Goal: Task Accomplishment & Management: Complete application form

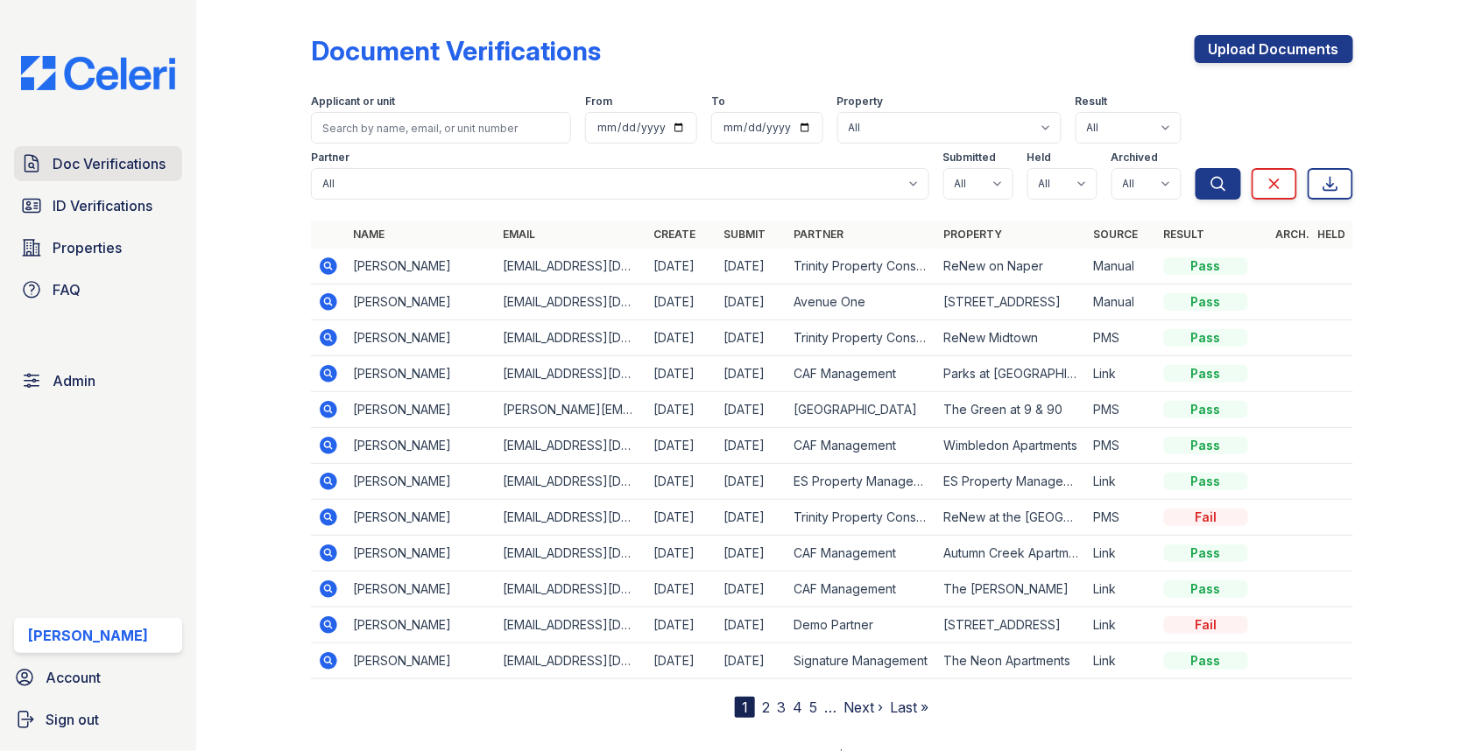
click at [121, 180] on link "Doc Verifications" at bounding box center [98, 163] width 168 height 35
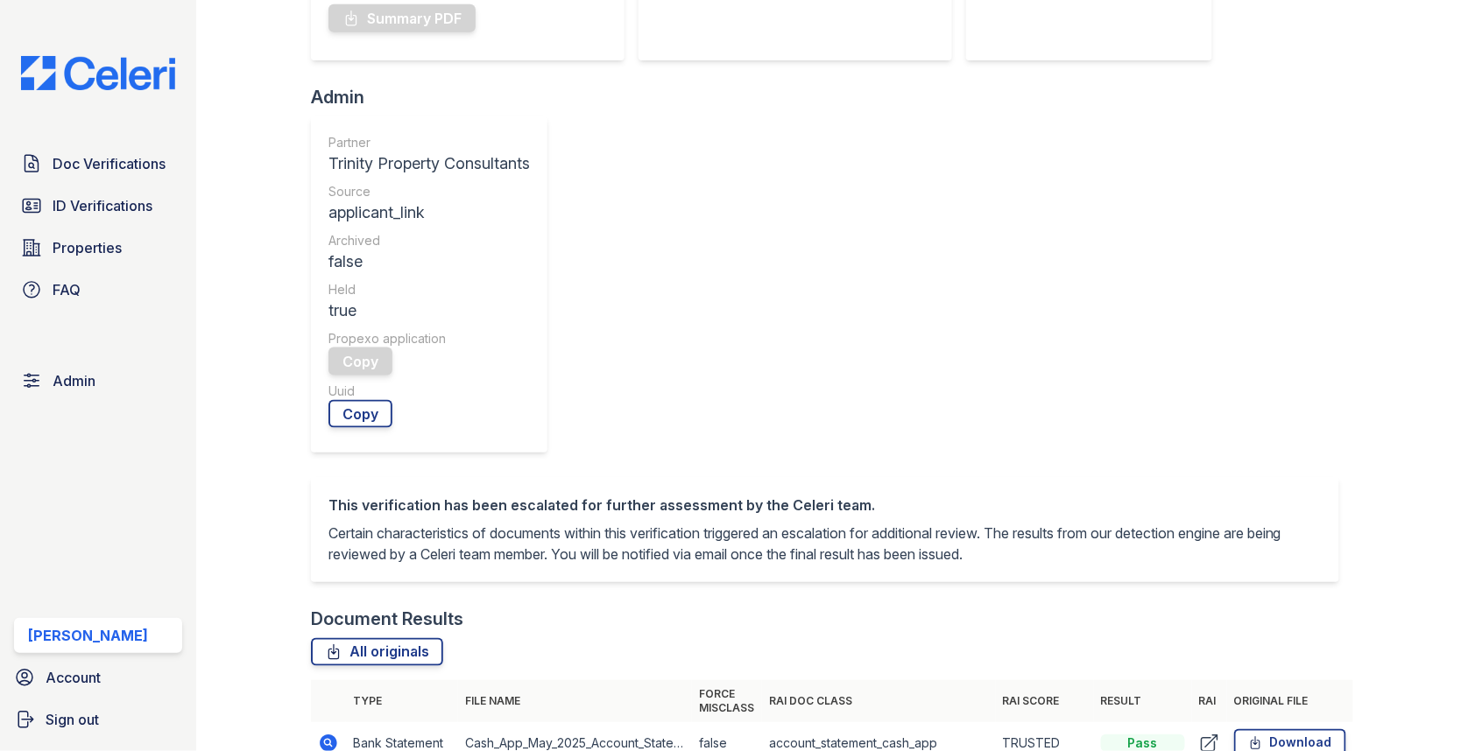
scroll to position [95, 0]
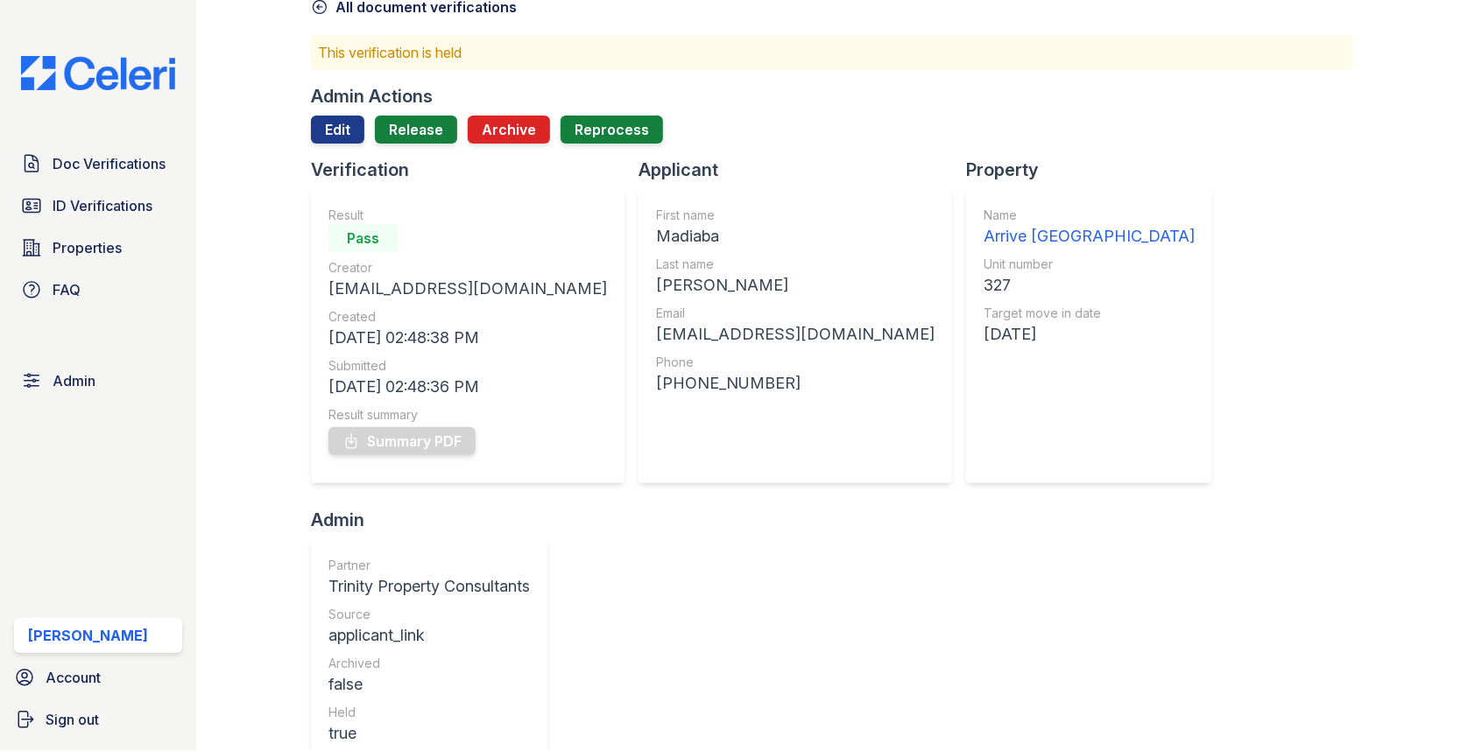
click at [430, 144] on div at bounding box center [832, 151] width 1042 height 14
click at [429, 139] on link "Release" at bounding box center [416, 130] width 82 height 28
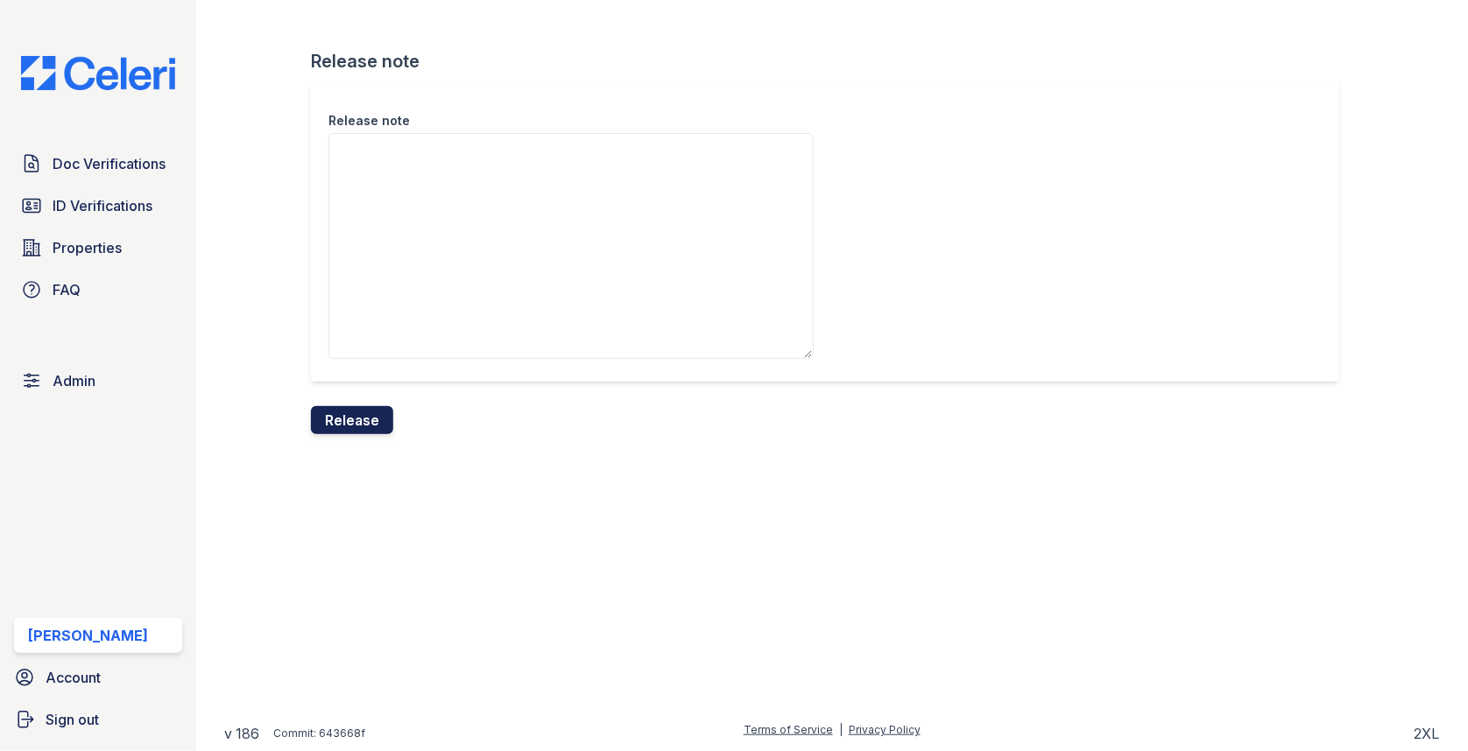
click at [340, 419] on button "Release" at bounding box center [352, 420] width 82 height 28
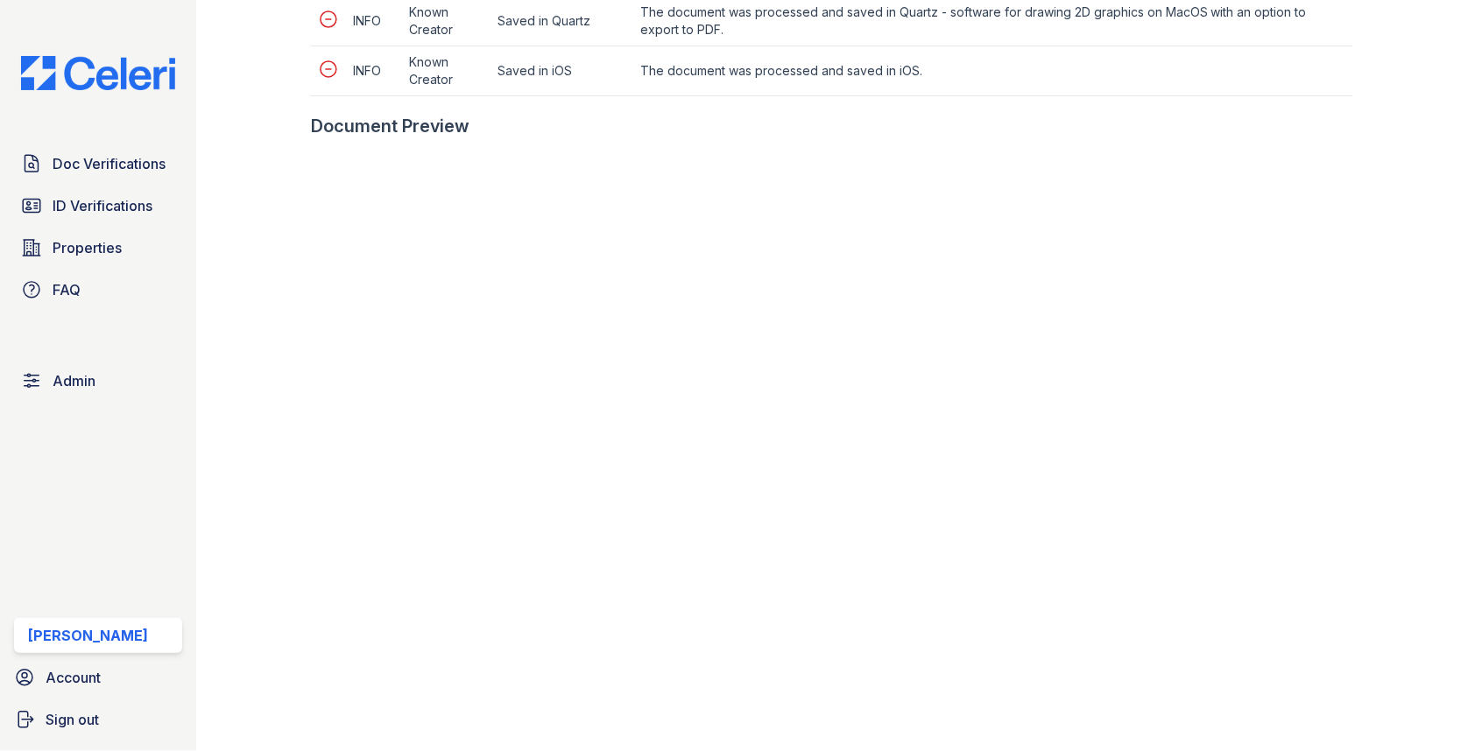
scroll to position [1019, 0]
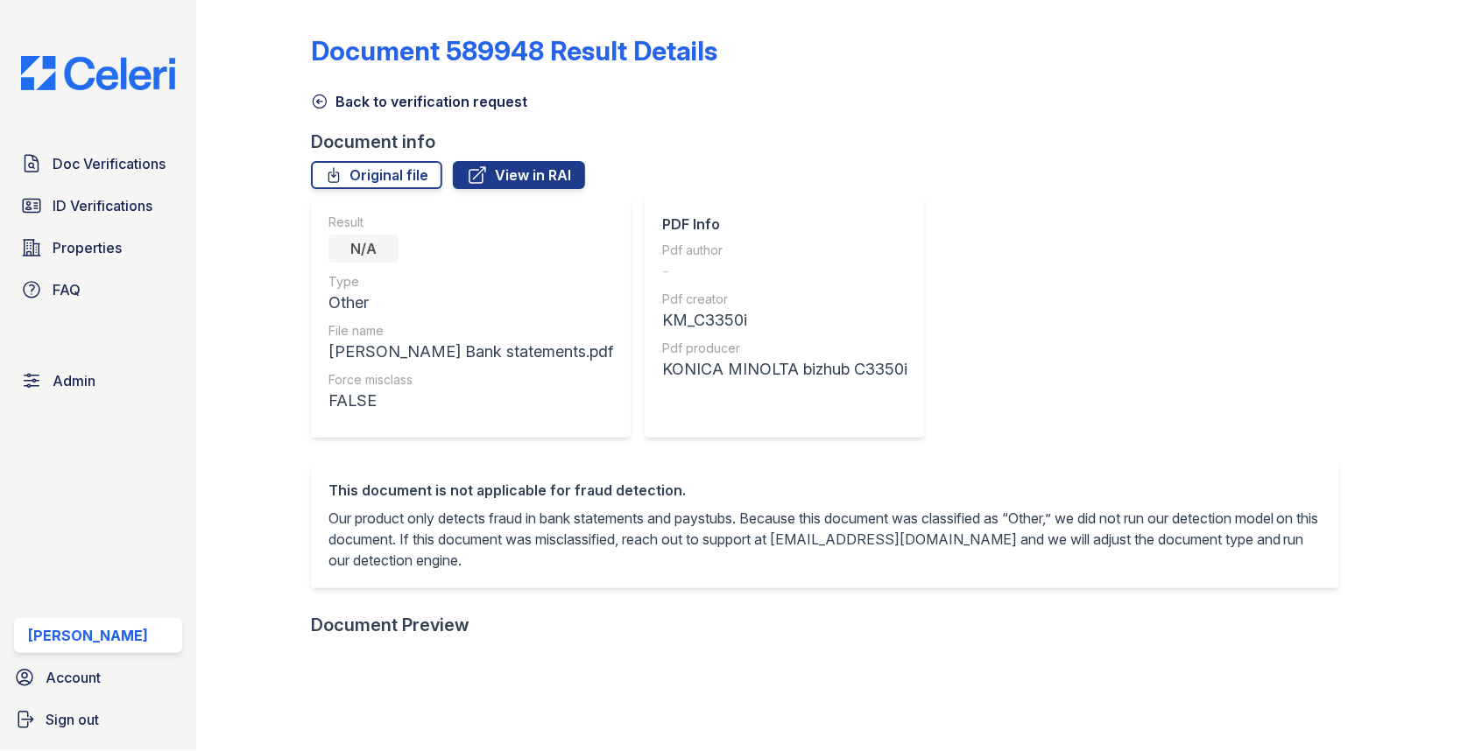
click at [370, 111] on link "Back to verification request" at bounding box center [419, 101] width 216 height 21
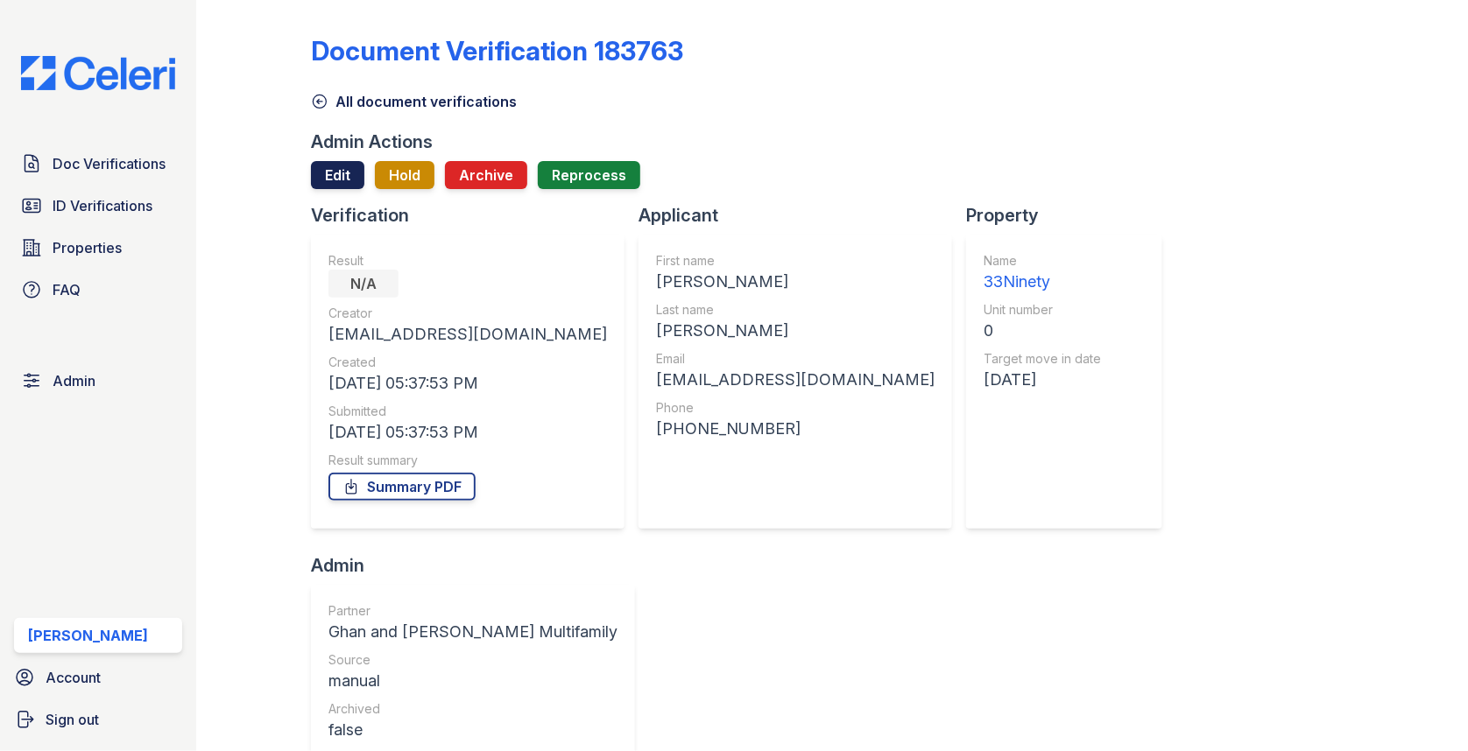
click at [330, 177] on link "Edit" at bounding box center [337, 175] width 53 height 28
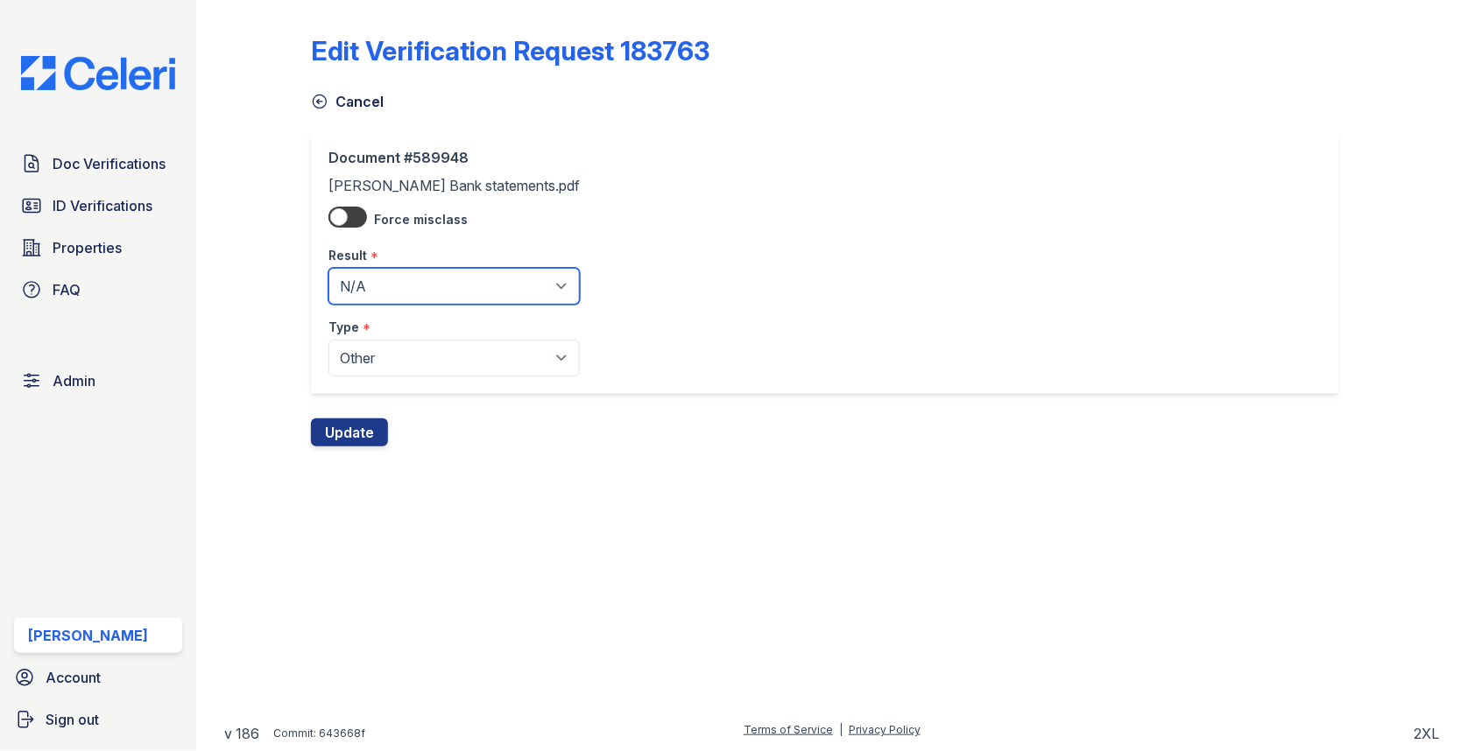
click at [362, 274] on select "Pending Sent Started Processing Pass Fail Caution Error N/A" at bounding box center [453, 286] width 251 height 37
select select "fail"
click at [349, 419] on button "Update" at bounding box center [349, 433] width 77 height 28
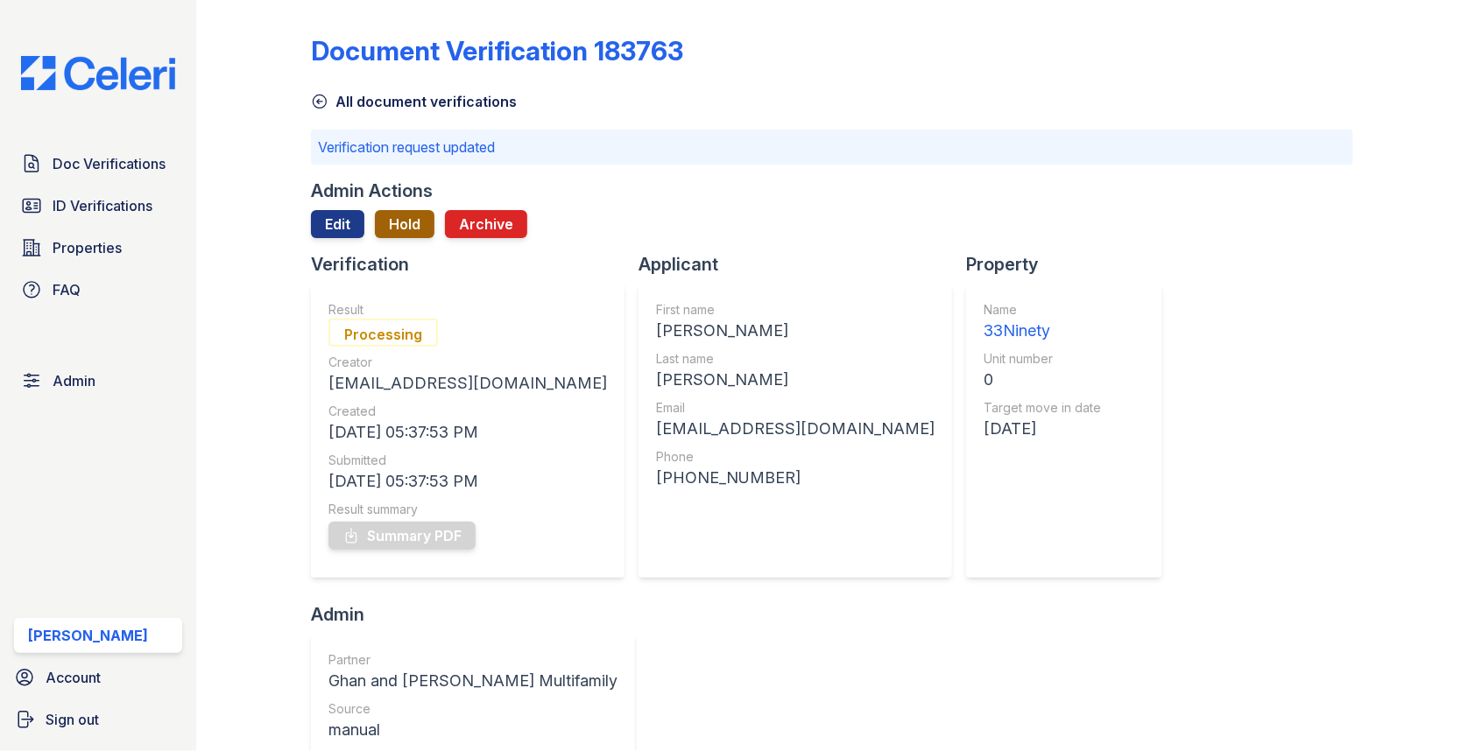
click at [391, 234] on button "Hold" at bounding box center [405, 224] width 60 height 28
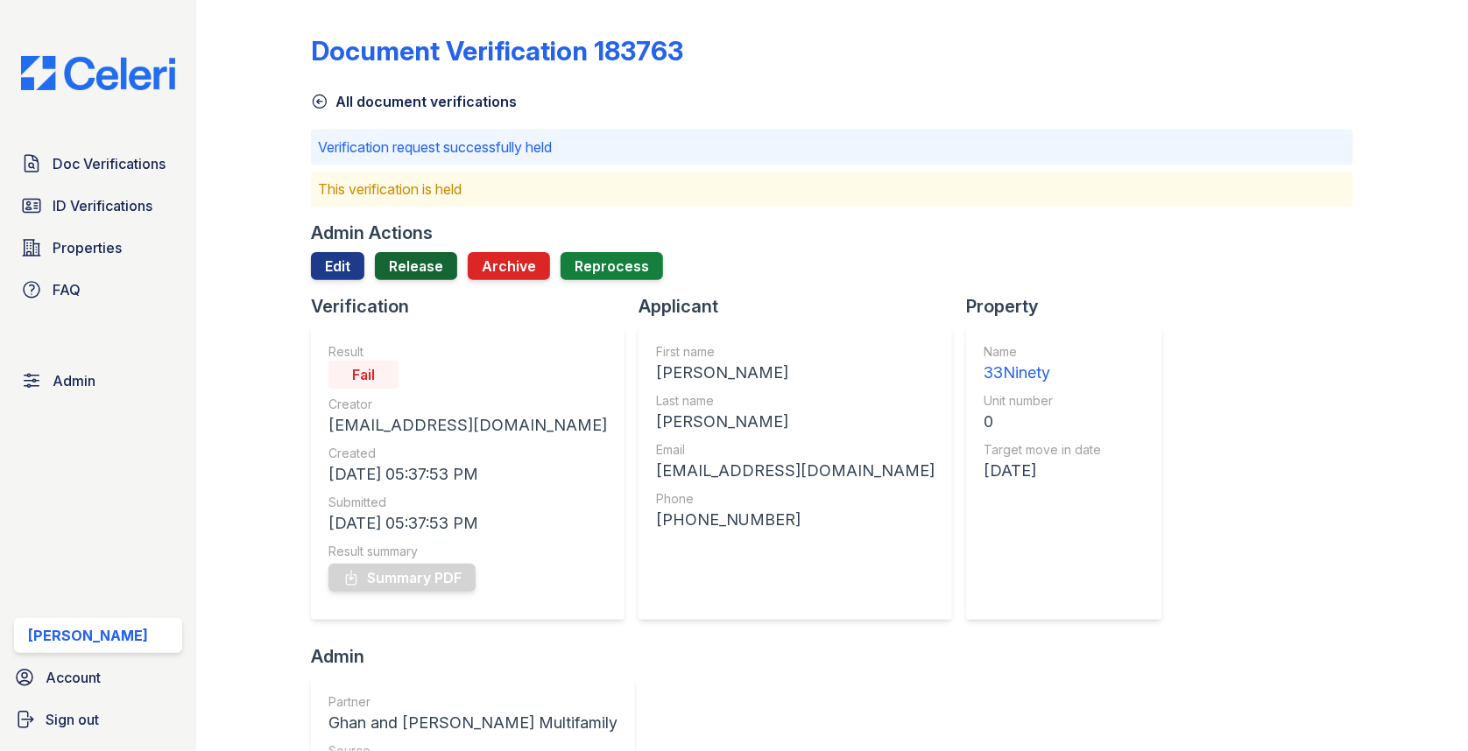
click at [405, 259] on link "Release" at bounding box center [416, 266] width 82 height 28
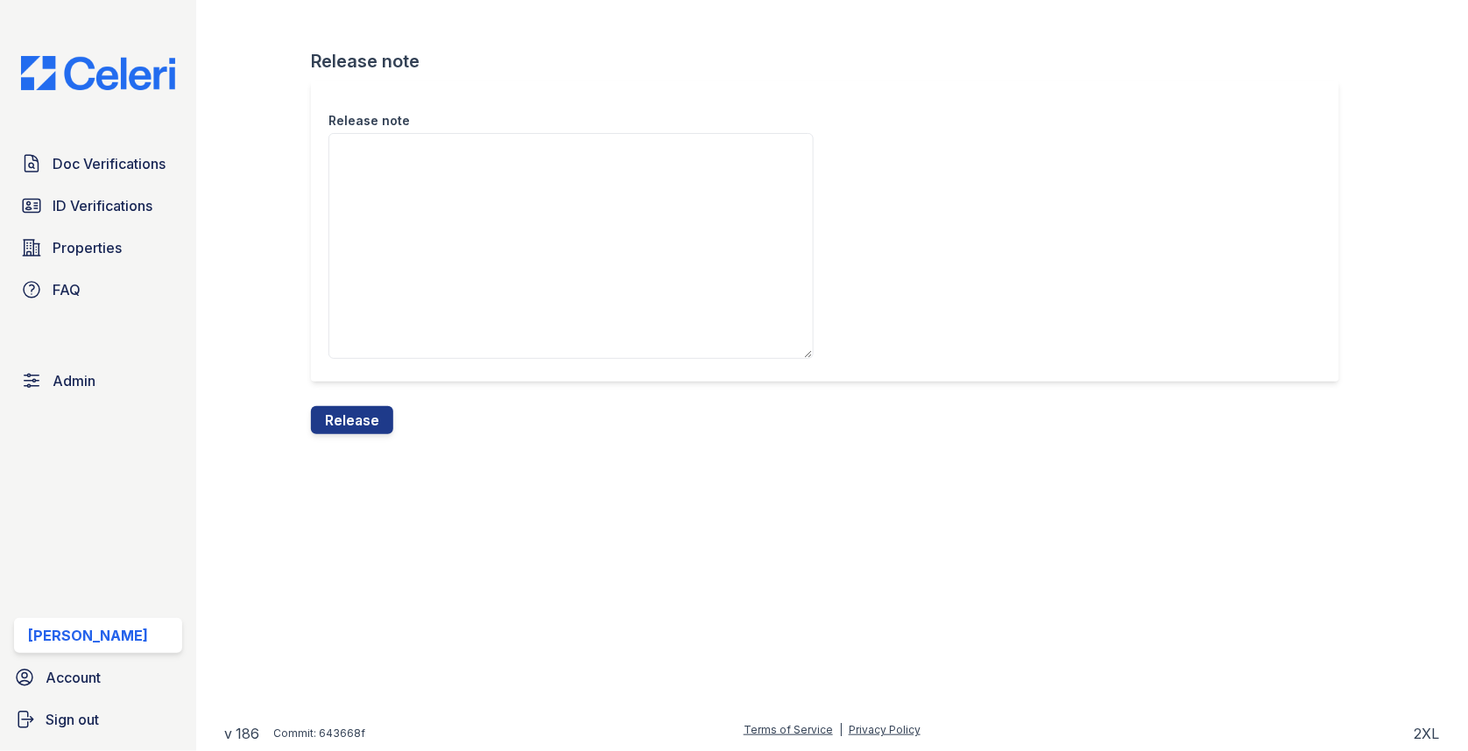
click at [405, 271] on textarea "Release note" at bounding box center [570, 246] width 485 height 226
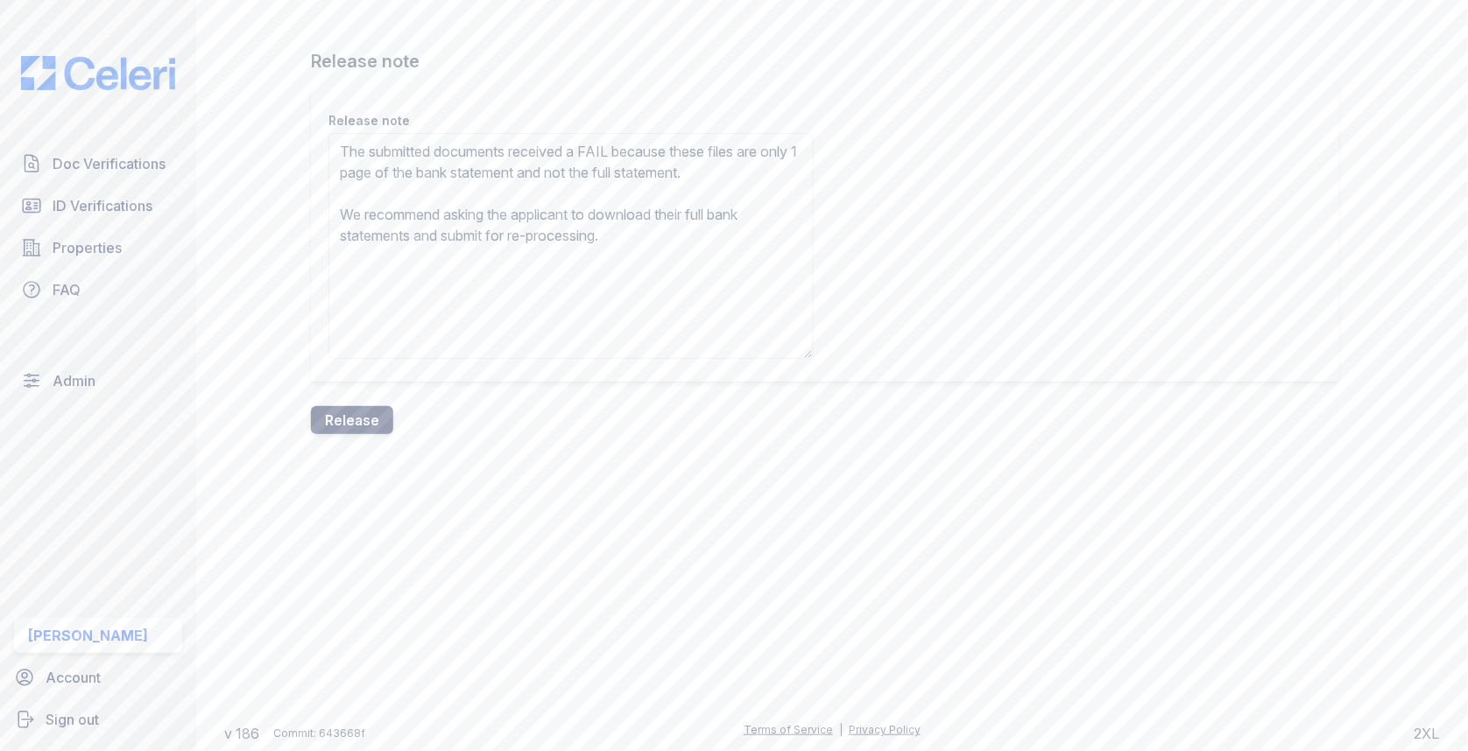
type textarea "The submitted documents received a FAIL because these files are only 1 page of …"
click at [366, 425] on button "Release" at bounding box center [352, 420] width 82 height 28
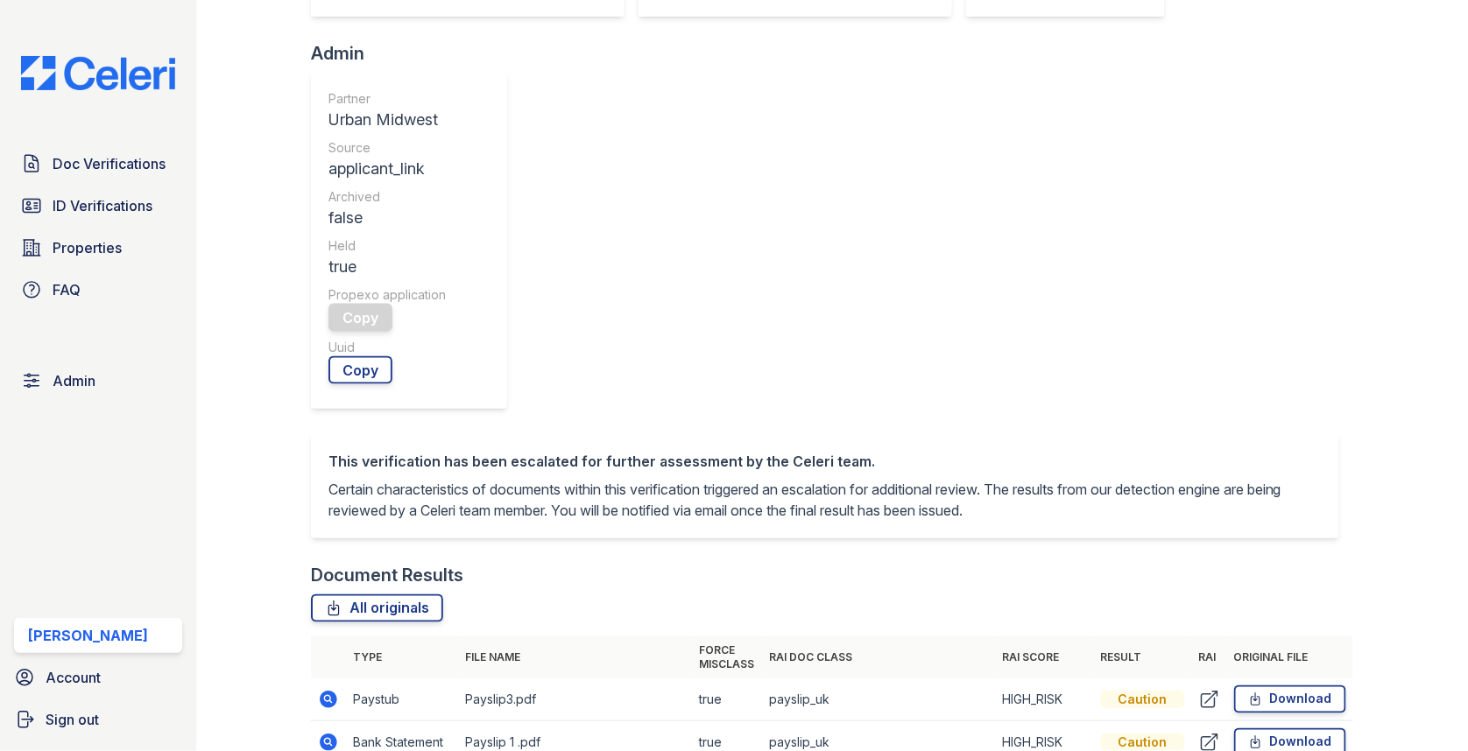
scroll to position [821, 0]
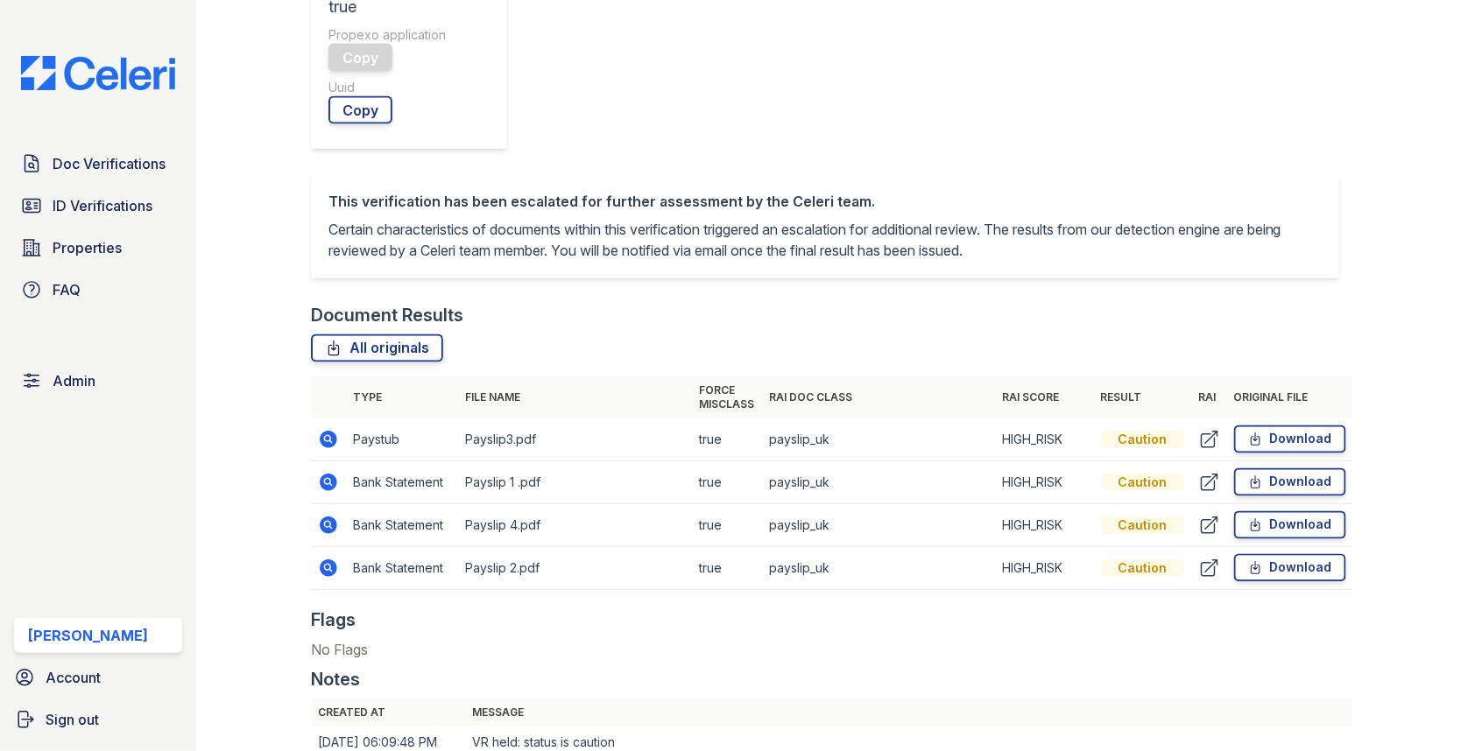
click at [333, 461] on td at bounding box center [328, 482] width 35 height 43
click at [328, 474] on icon at bounding box center [329, 483] width 18 height 18
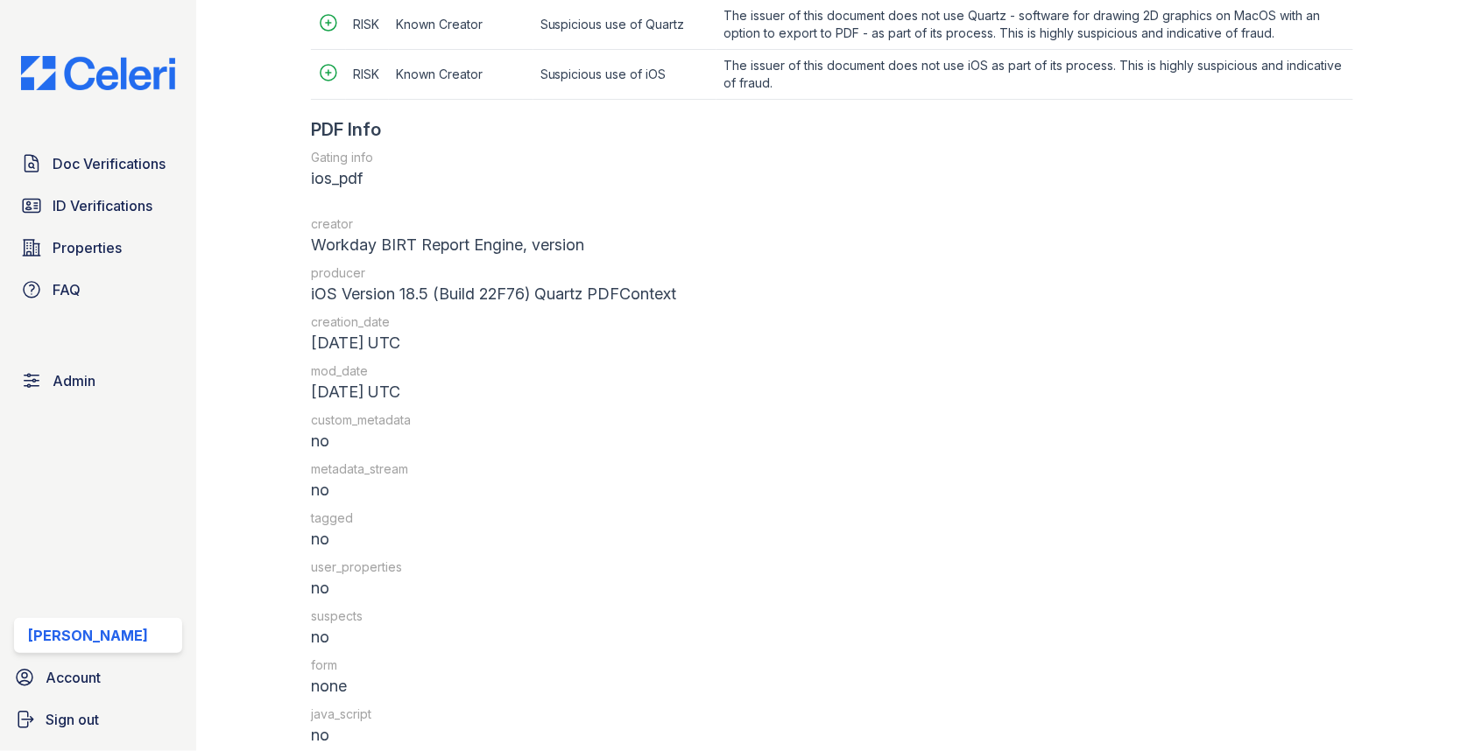
scroll to position [2331, 0]
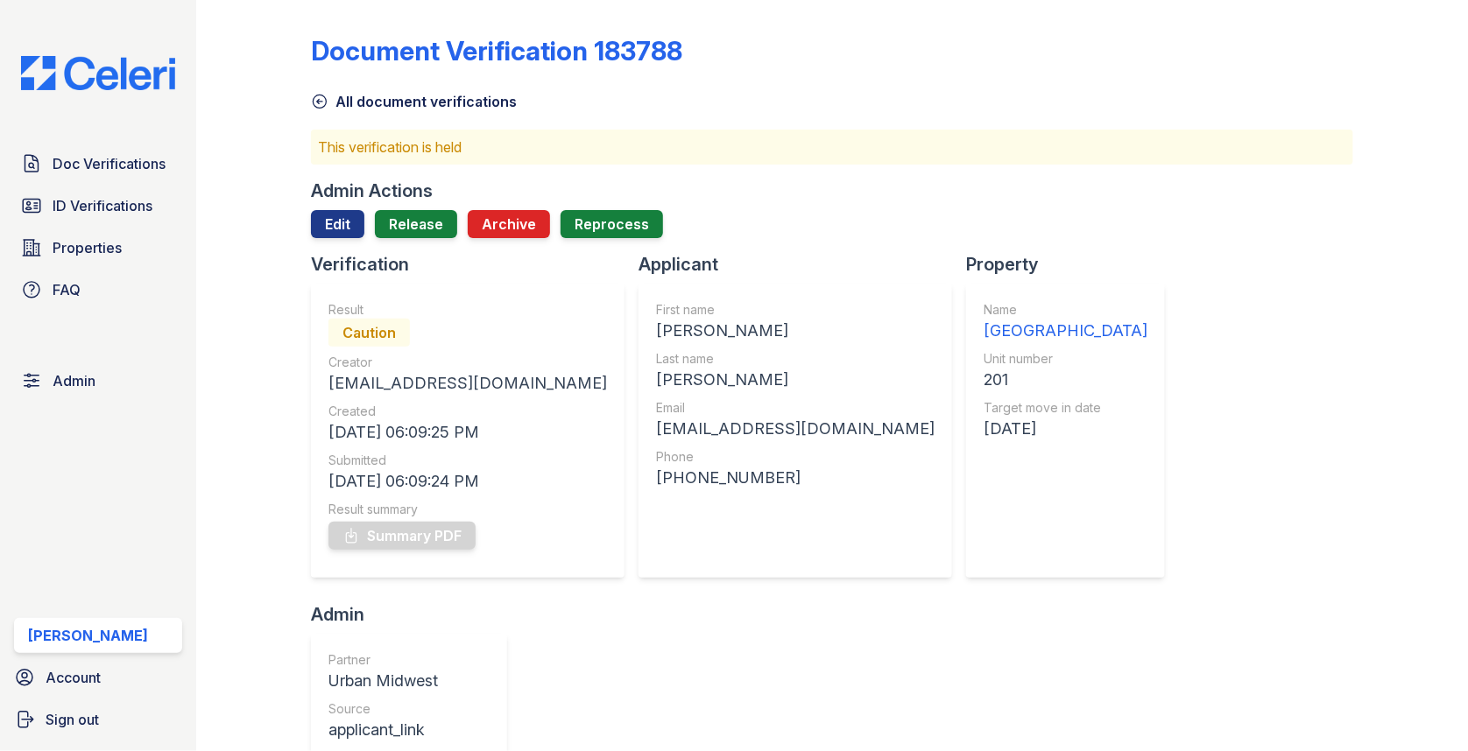
click at [410, 194] on div "Admin Actions" at bounding box center [372, 191] width 122 height 25
click at [409, 227] on link "Release" at bounding box center [416, 224] width 82 height 28
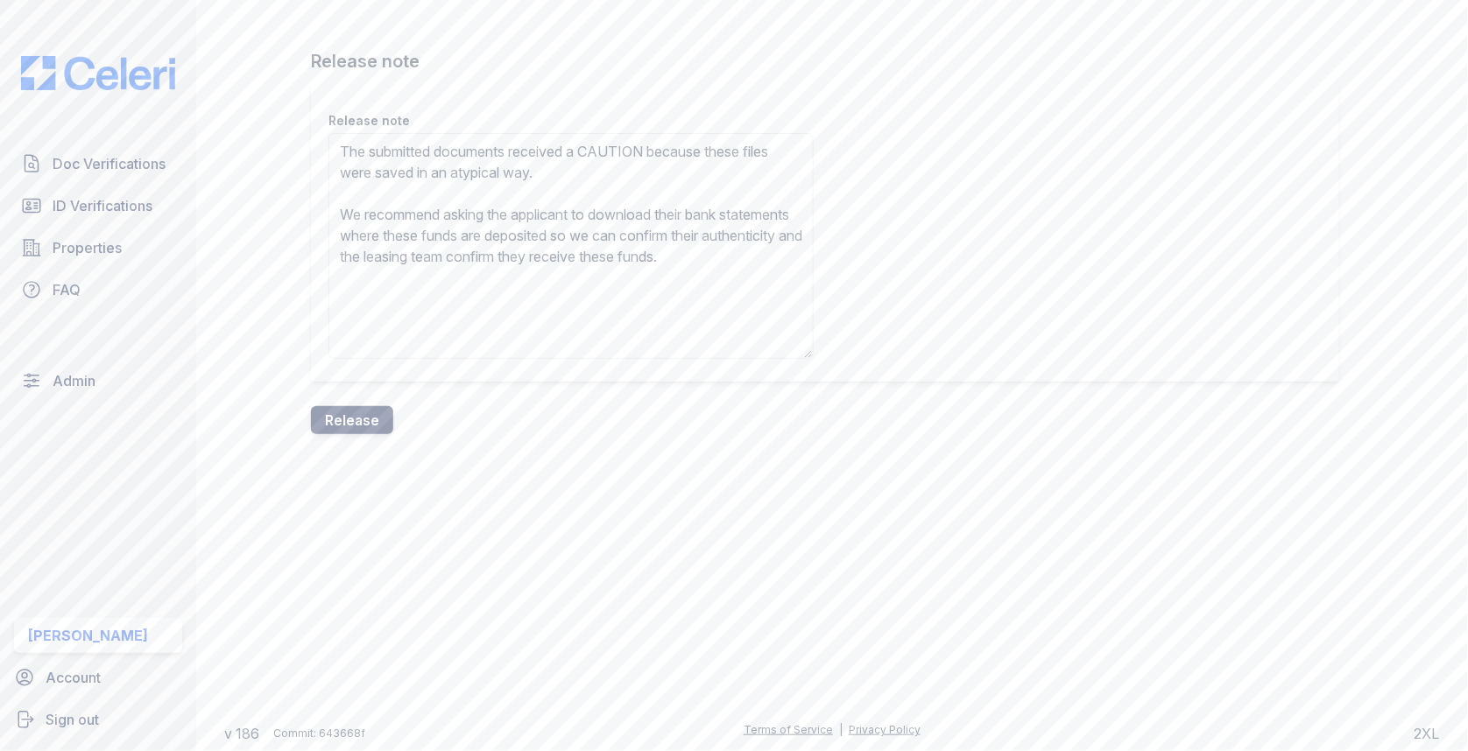
type textarea "The submitted documents received a CAUTION because these files were saved in an…"
click at [370, 420] on button "Release" at bounding box center [352, 420] width 82 height 28
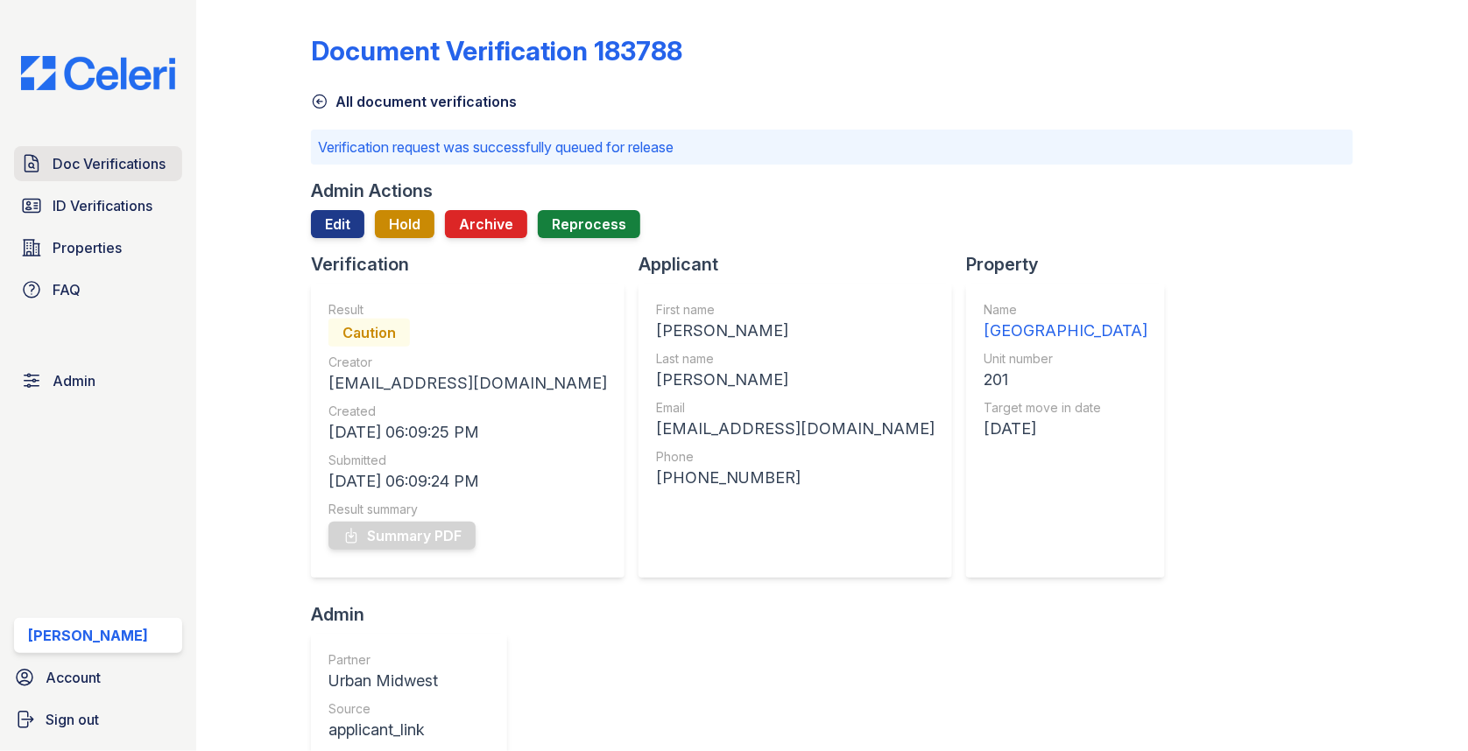
click at [116, 158] on span "Doc Verifications" at bounding box center [109, 163] width 113 height 21
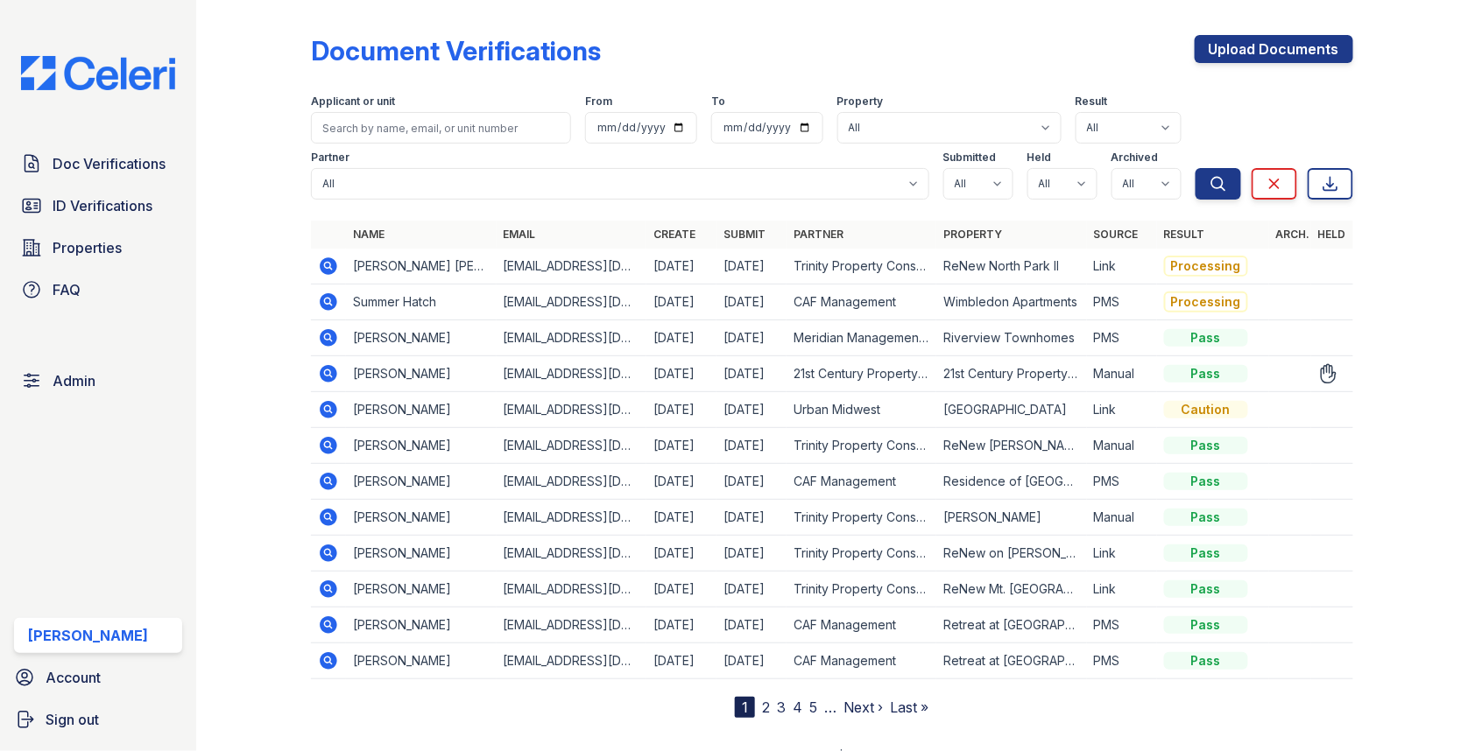
click at [333, 376] on icon at bounding box center [329, 374] width 18 height 18
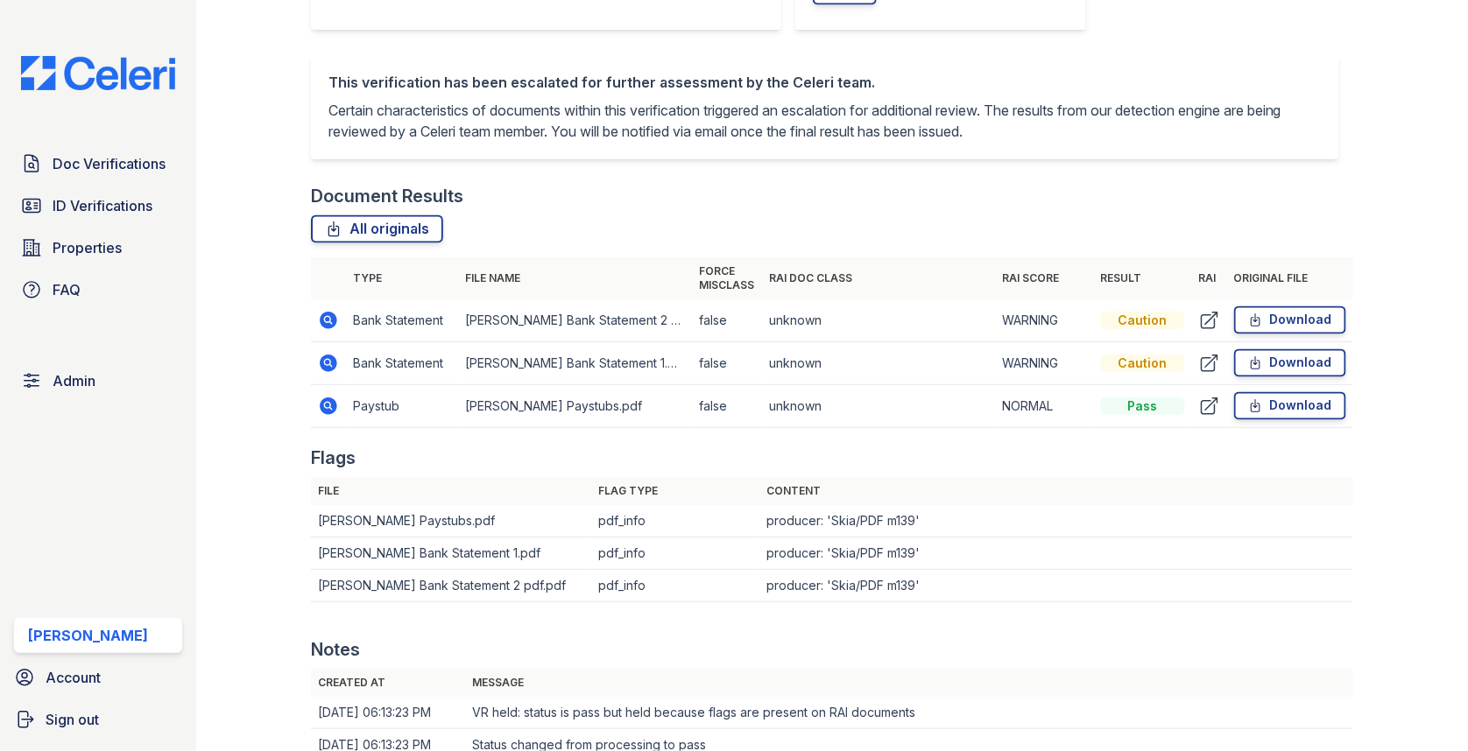
scroll to position [1016, 0]
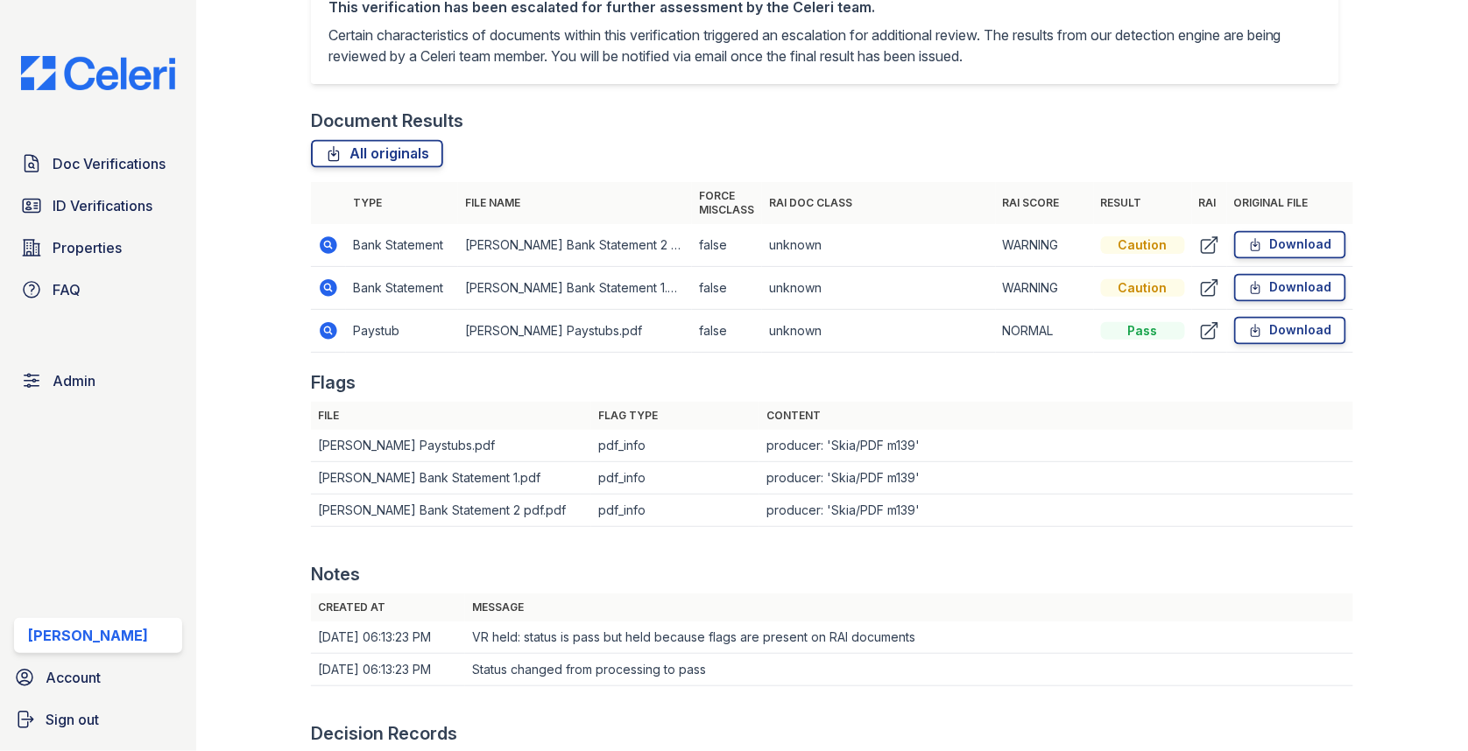
click at [331, 328] on icon at bounding box center [329, 331] width 18 height 18
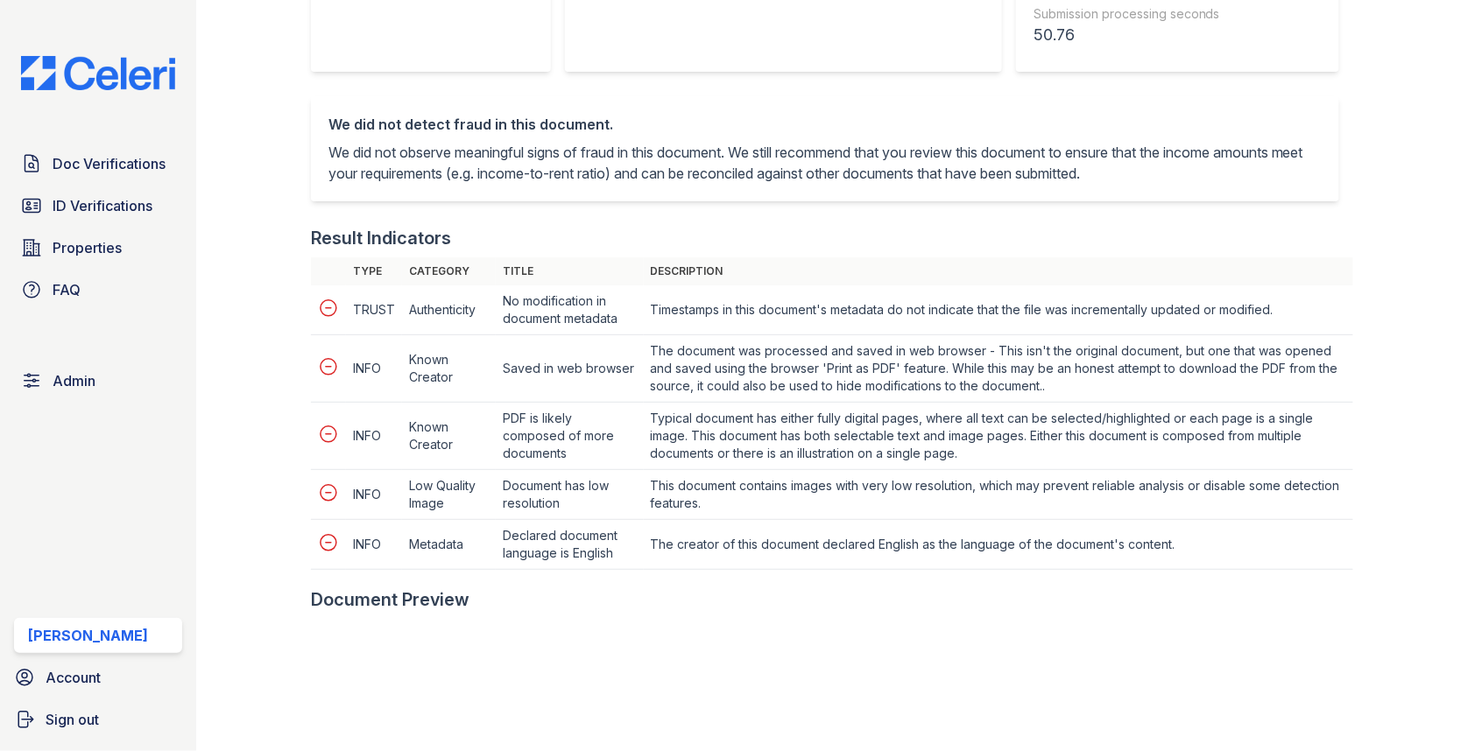
scroll to position [839, 0]
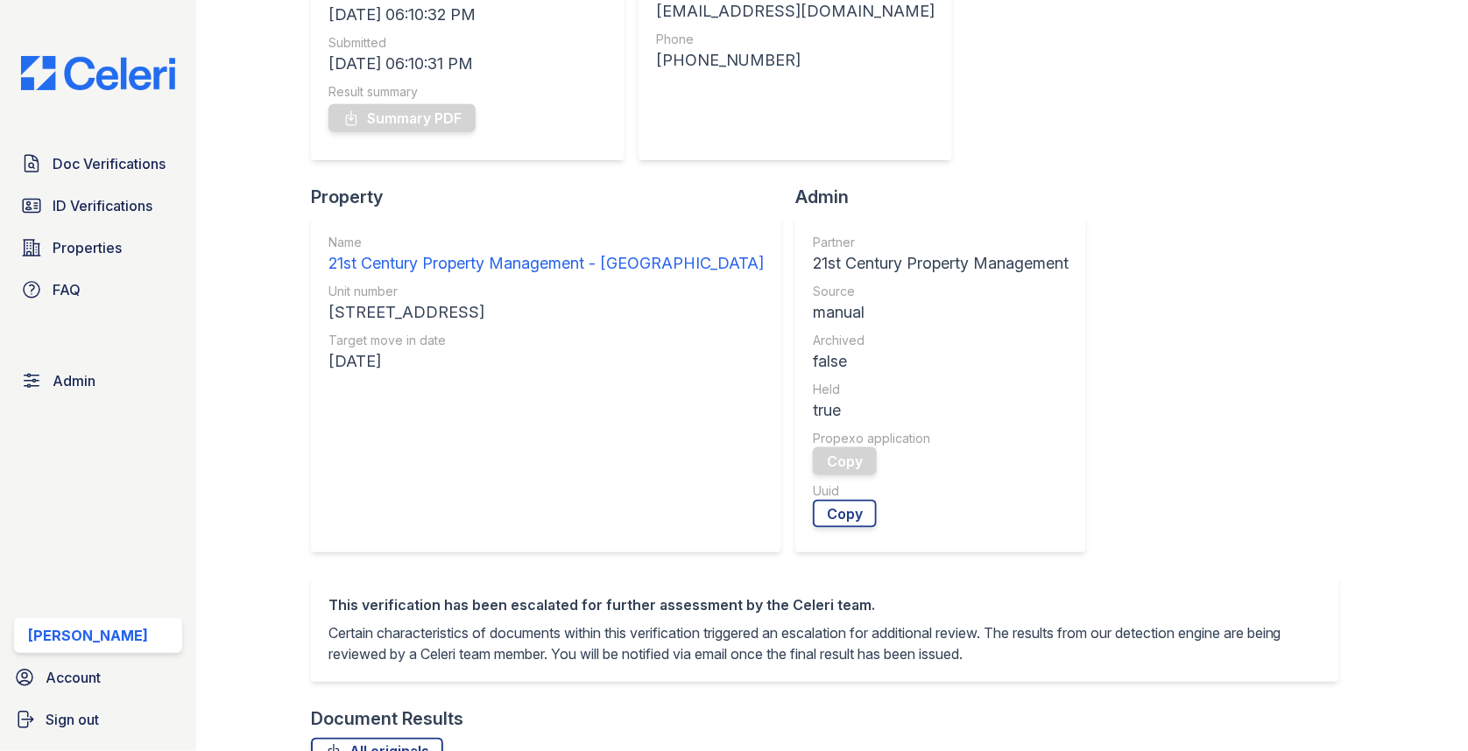
scroll to position [565, 0]
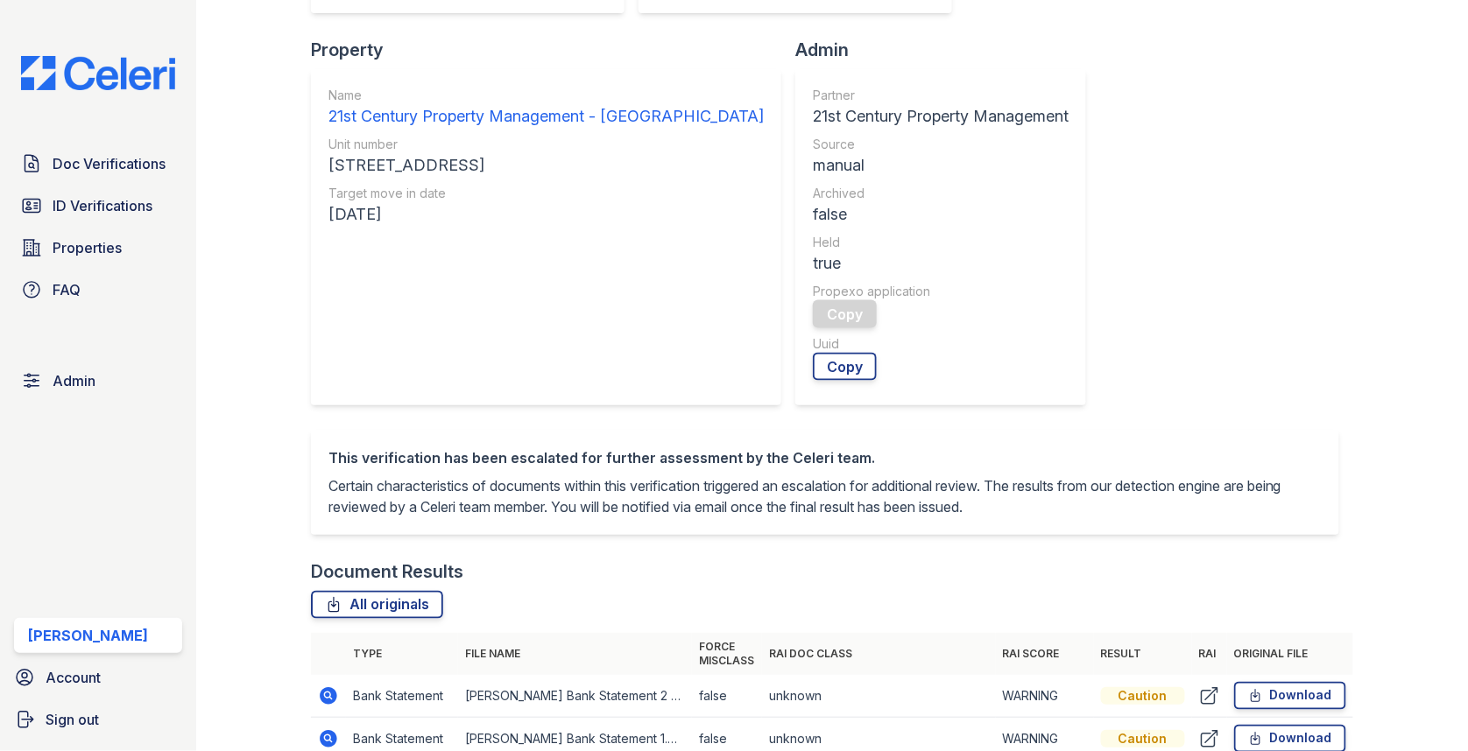
click at [334, 692] on icon at bounding box center [329, 696] width 18 height 18
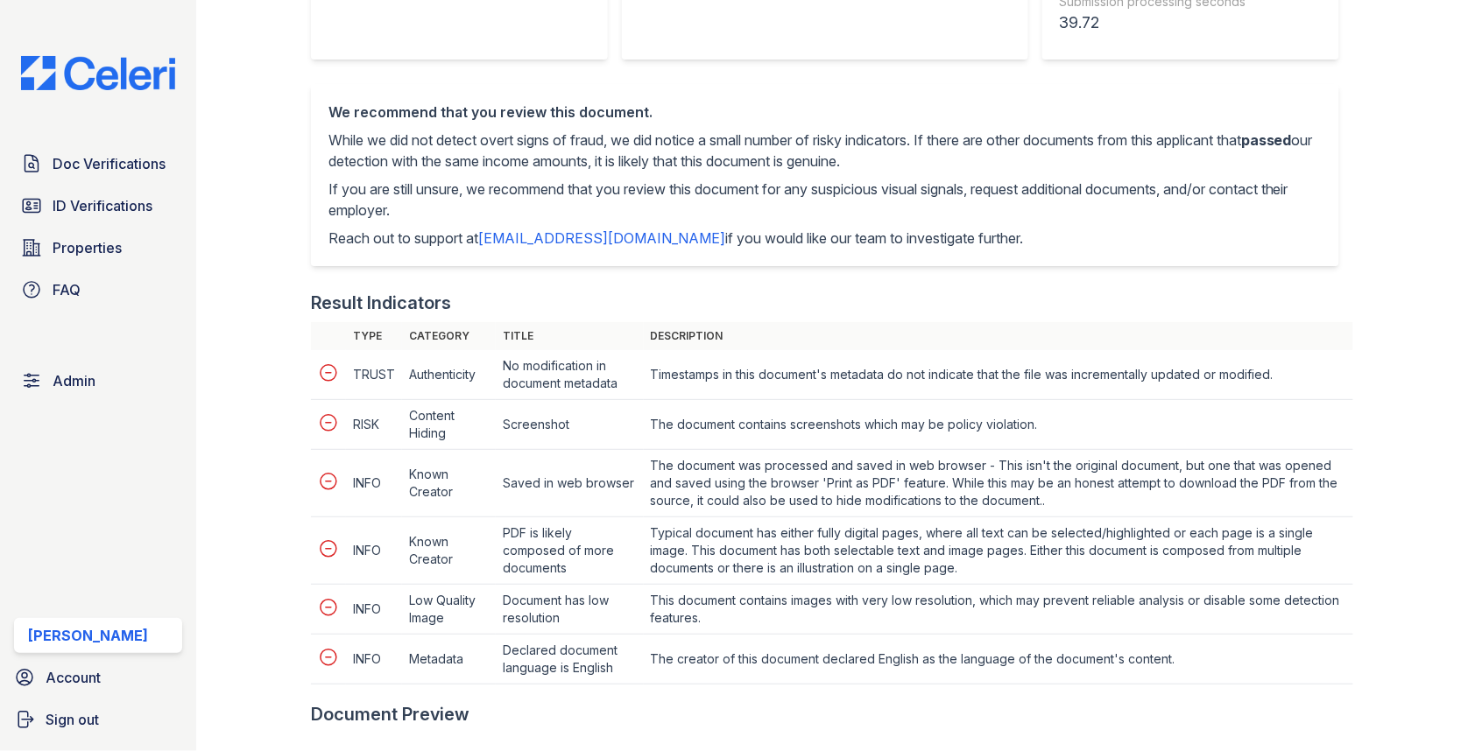
scroll to position [850, 0]
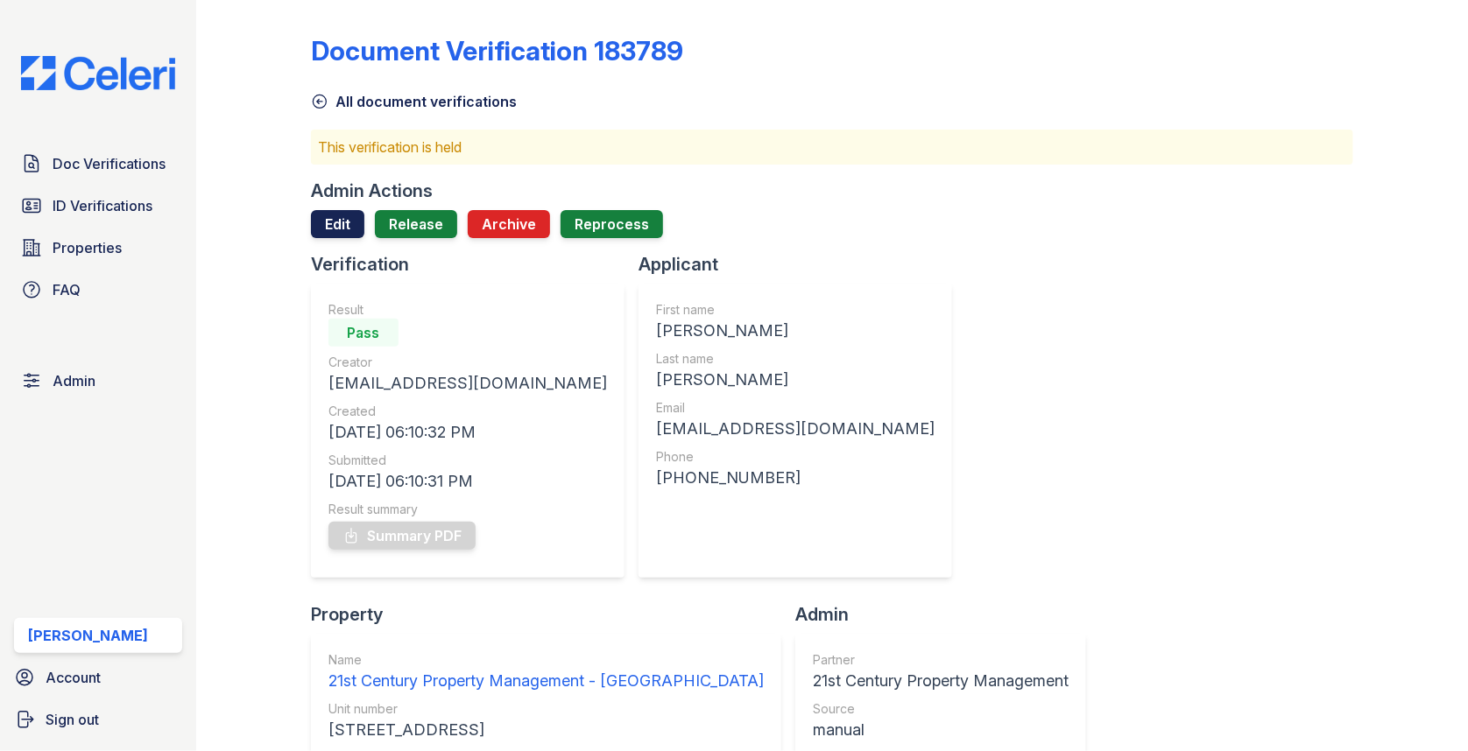
click at [333, 213] on link "Edit" at bounding box center [337, 224] width 53 height 28
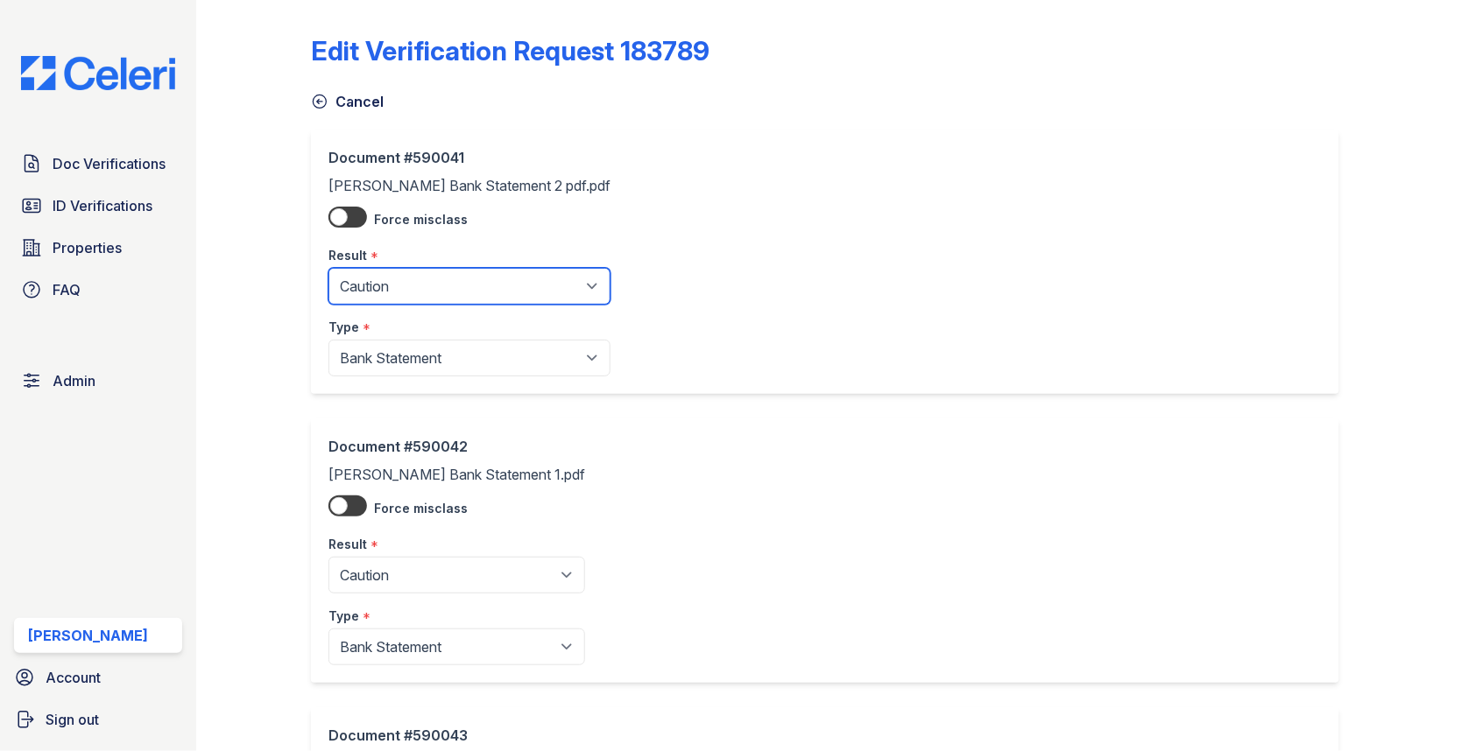
click at [395, 285] on select "Pending Sent Started Processing Pass Fail Caution Error N/A" at bounding box center [469, 286] width 282 height 37
select select "fail"
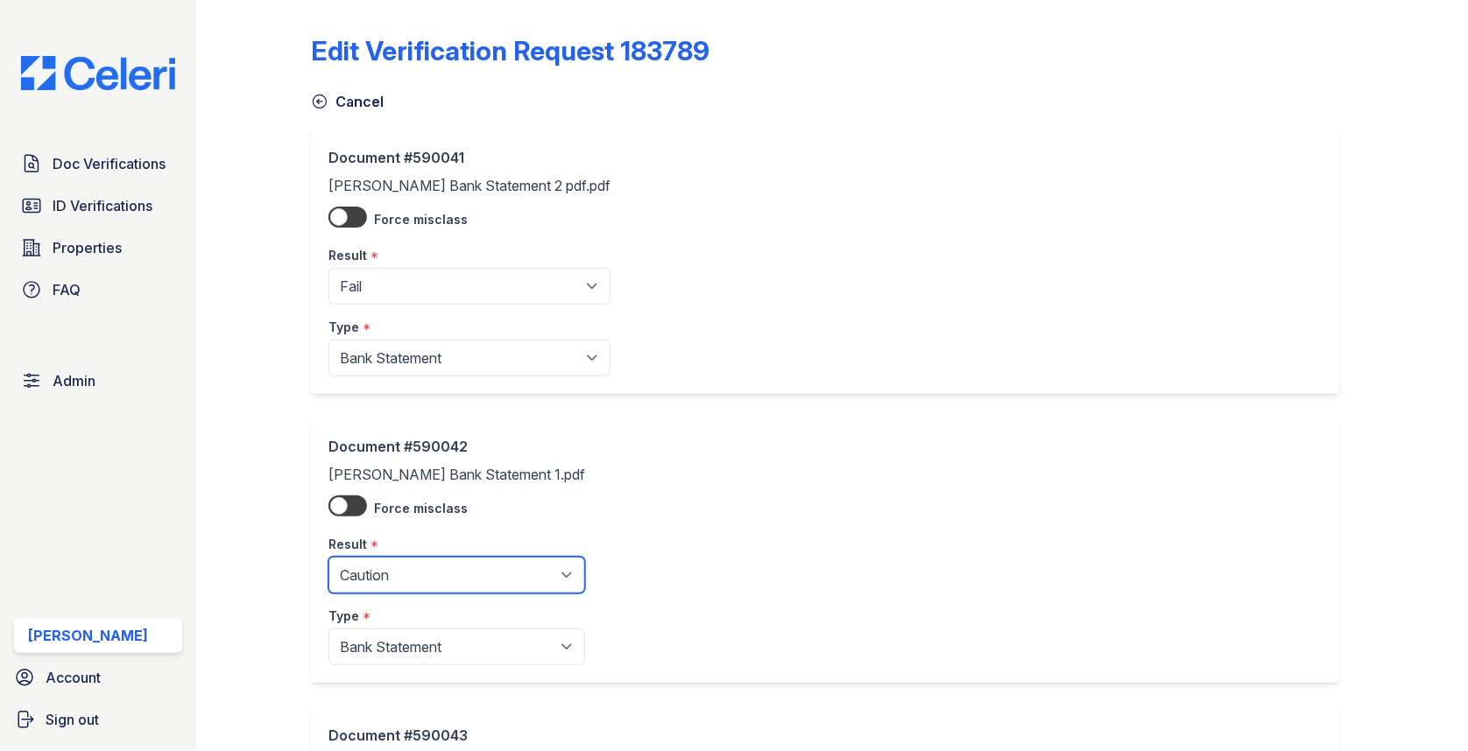
click at [402, 575] on select "Pending Sent Started Processing Pass Fail Caution Error N/A" at bounding box center [456, 575] width 257 height 37
select select "fail"
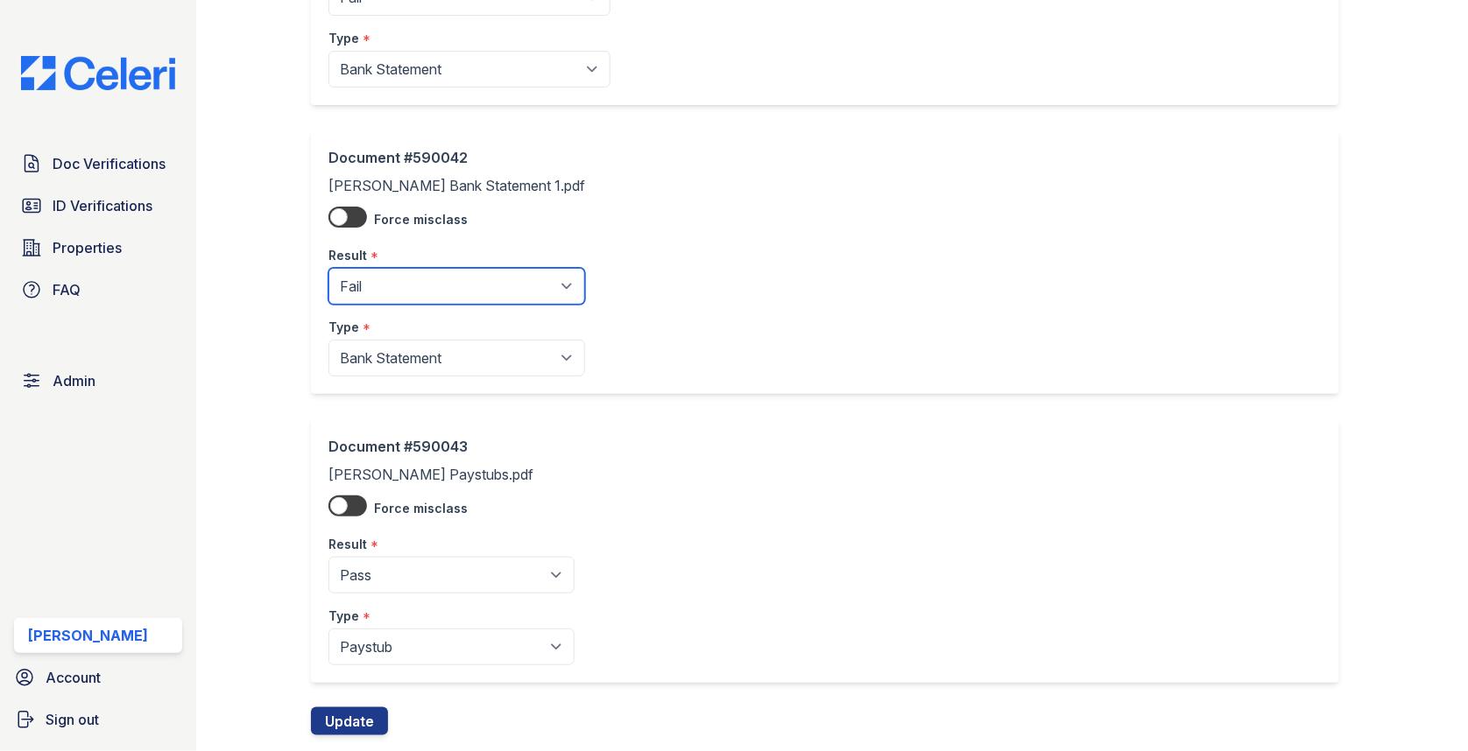
scroll to position [328, 0]
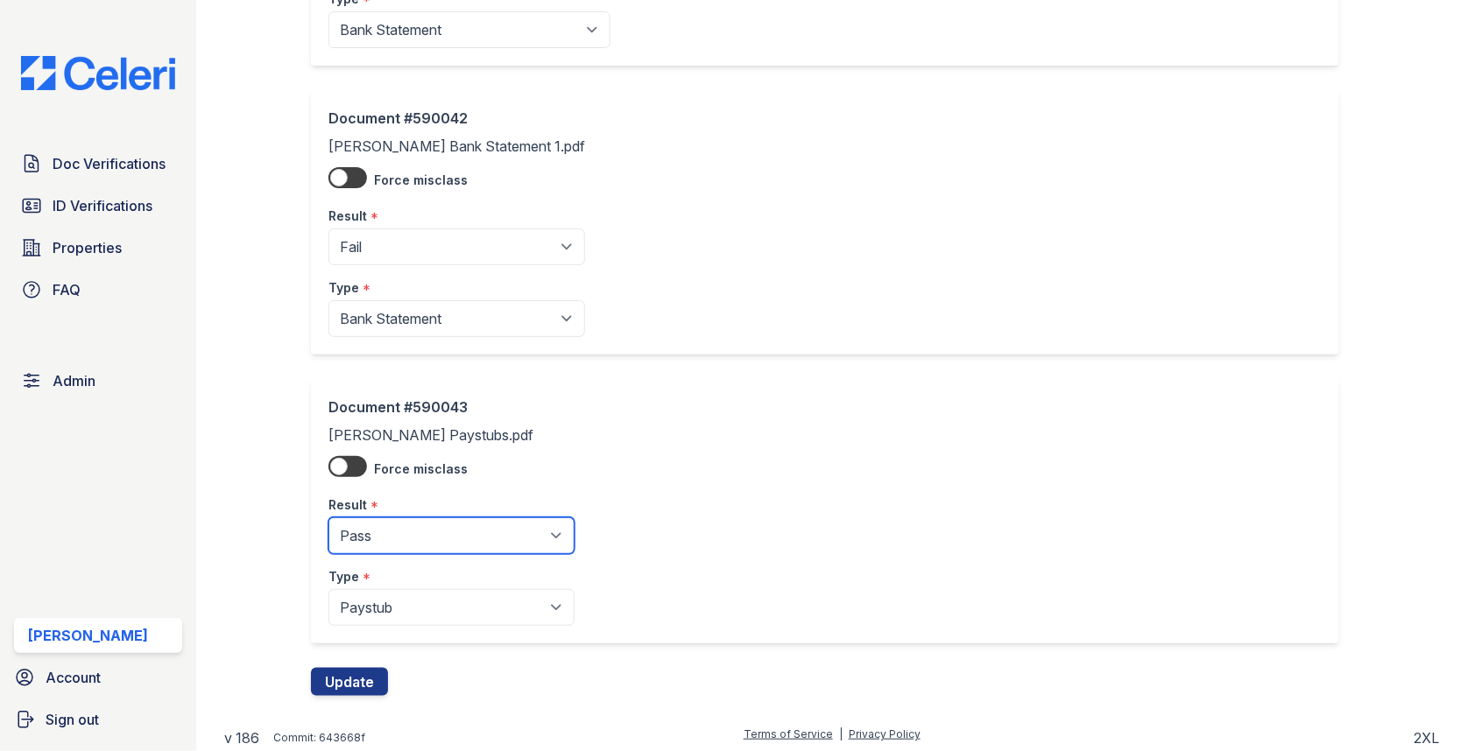
click at [396, 526] on select "Pending Sent Started Processing Pass Fail Caution Error N/A" at bounding box center [451, 536] width 246 height 37
select select "caution"
click at [356, 679] on button "Update" at bounding box center [349, 682] width 77 height 28
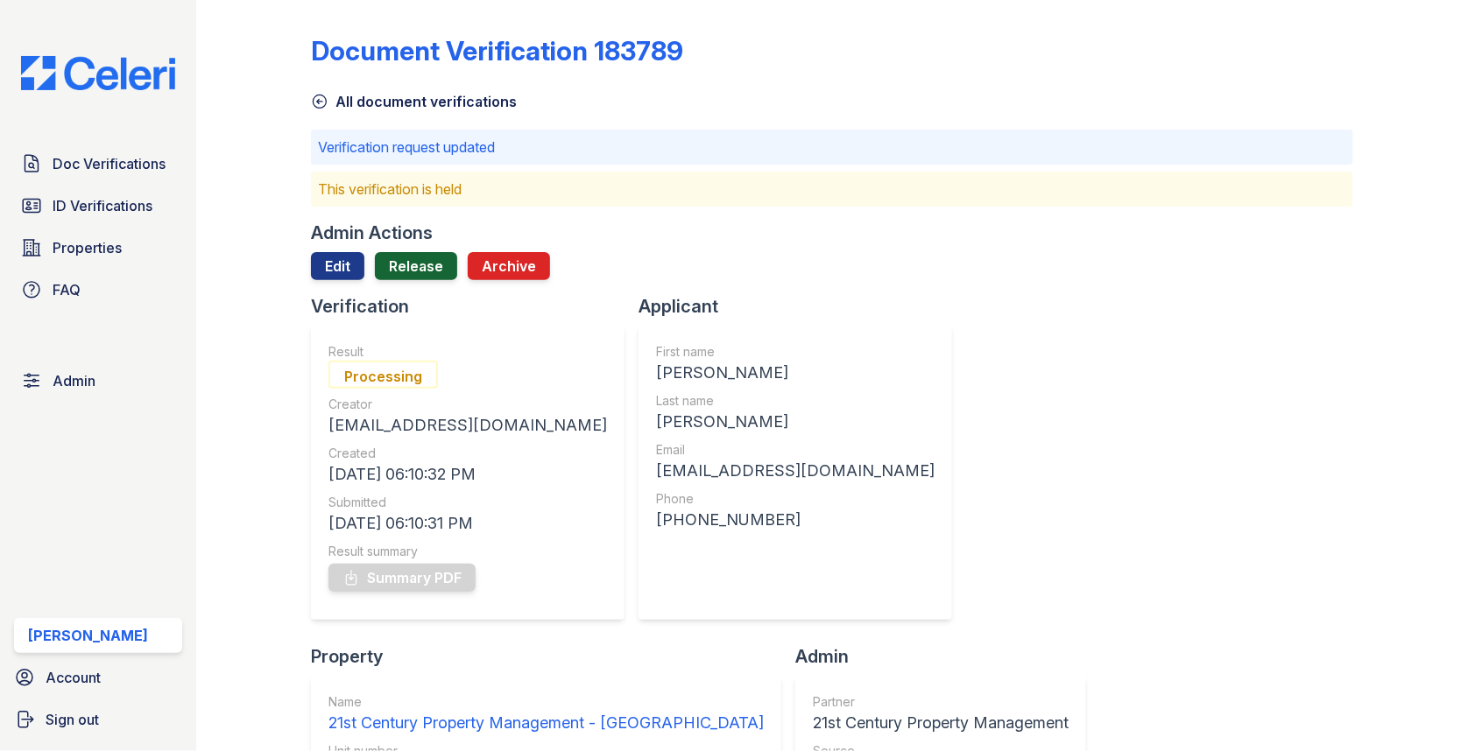
click at [424, 277] on link "Release" at bounding box center [416, 266] width 82 height 28
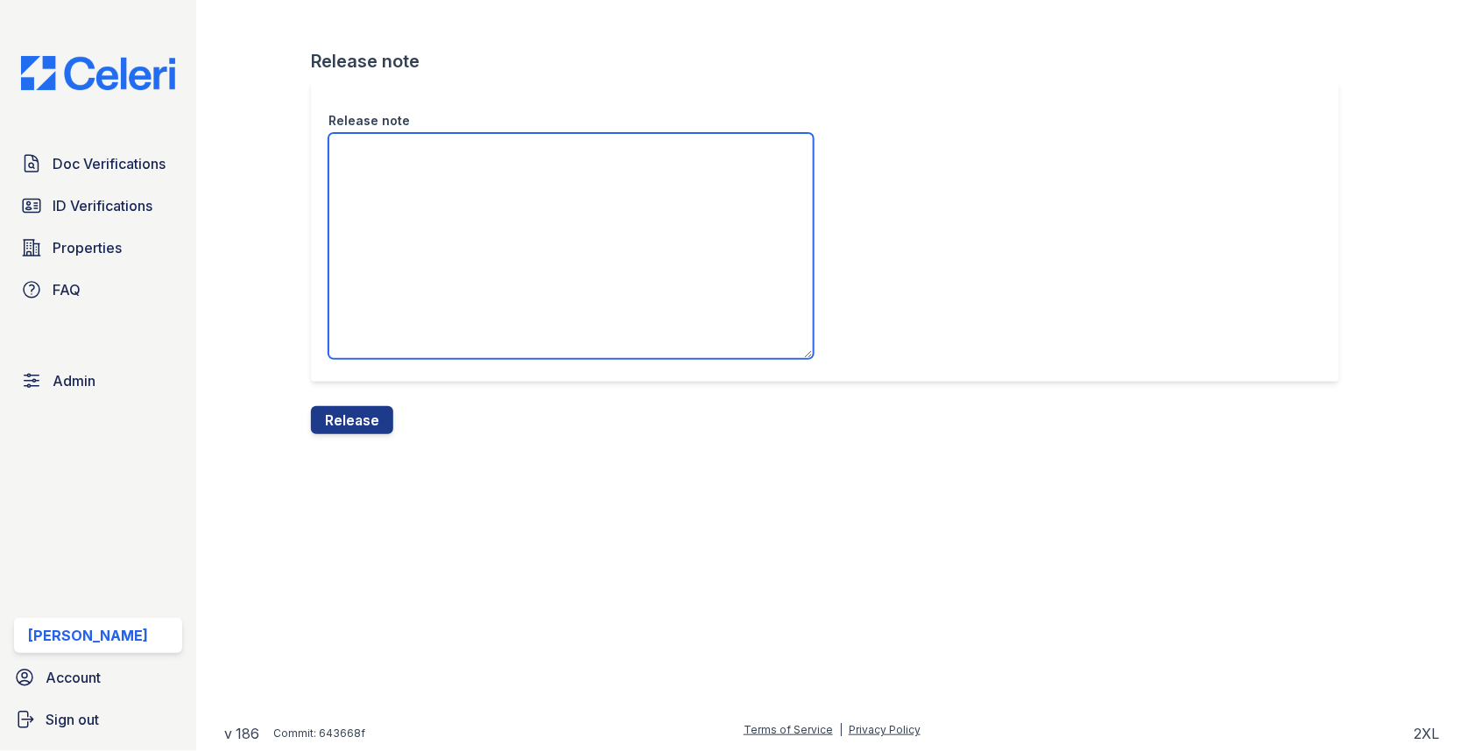
click at [408, 305] on textarea "Release note" at bounding box center [570, 246] width 485 height 226
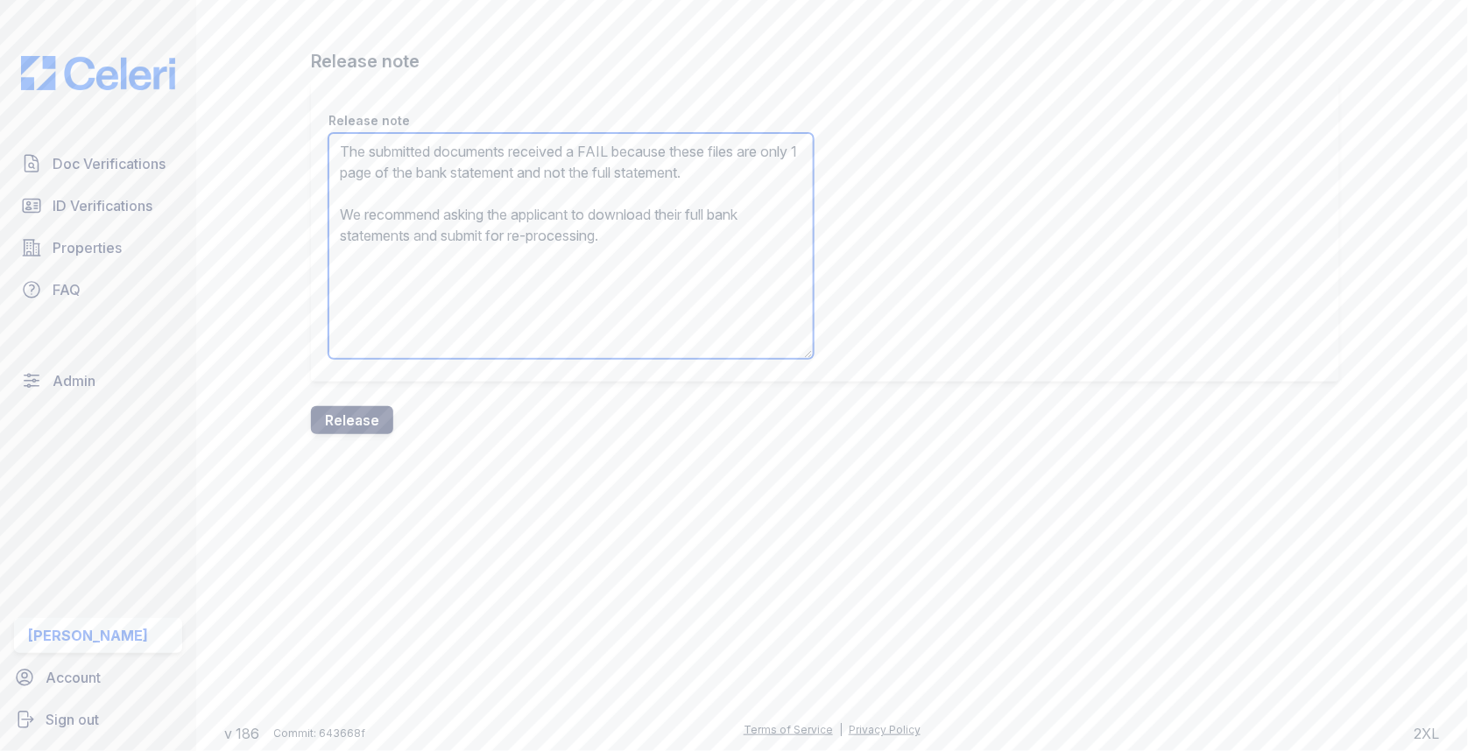
type textarea "The submitted documents received a FAIL because these files are only 1 page of …"
click at [364, 426] on button "Release" at bounding box center [352, 420] width 82 height 28
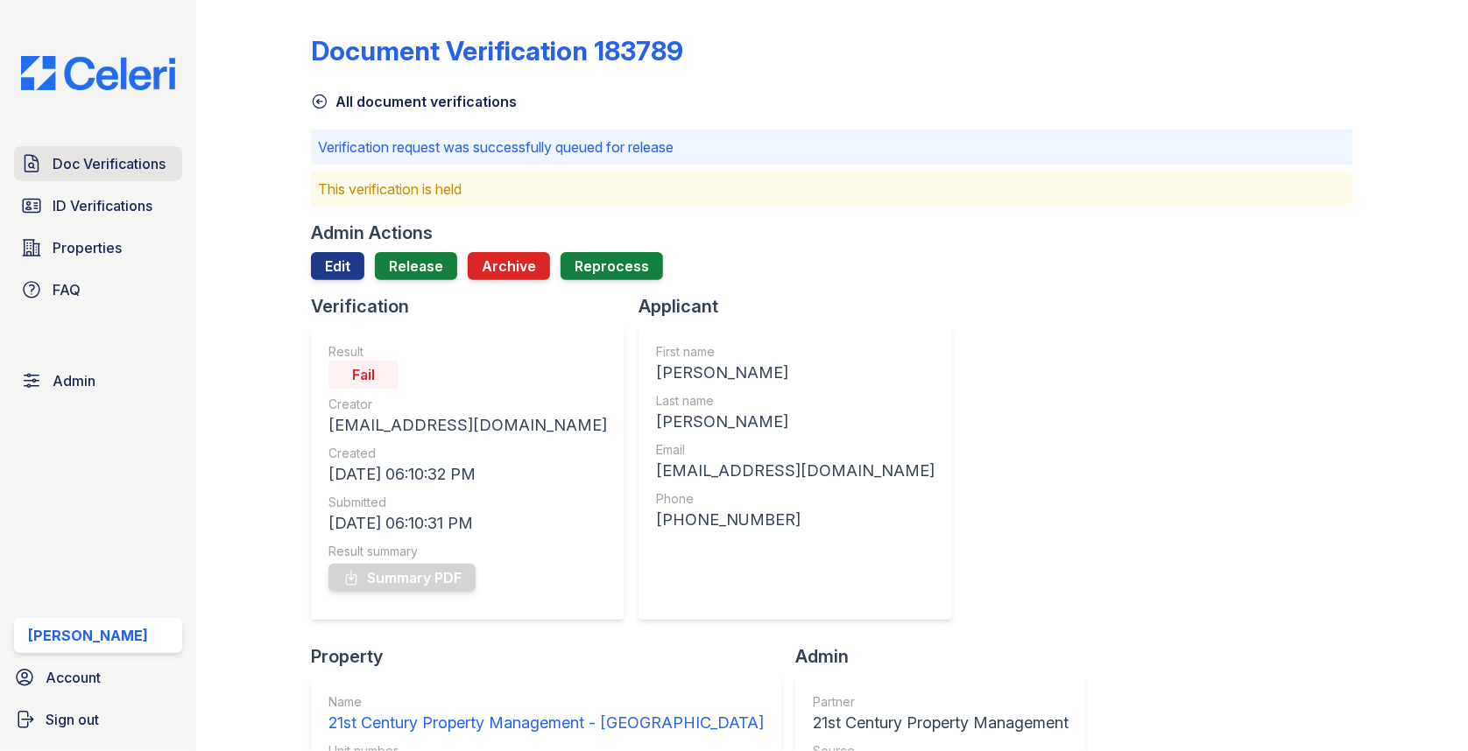
click at [92, 155] on span "Doc Verifications" at bounding box center [109, 163] width 113 height 21
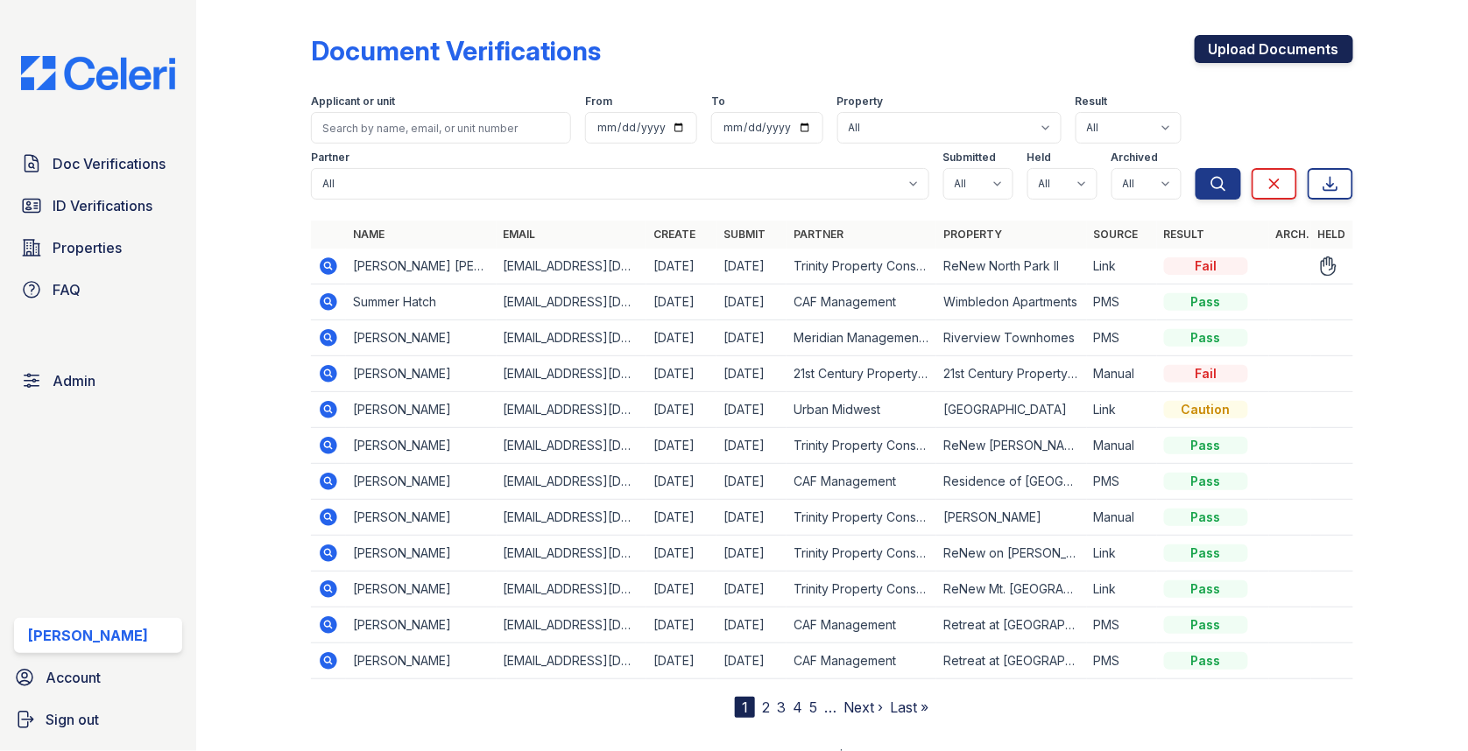
click at [1278, 54] on link "Upload Documents" at bounding box center [1273, 49] width 159 height 28
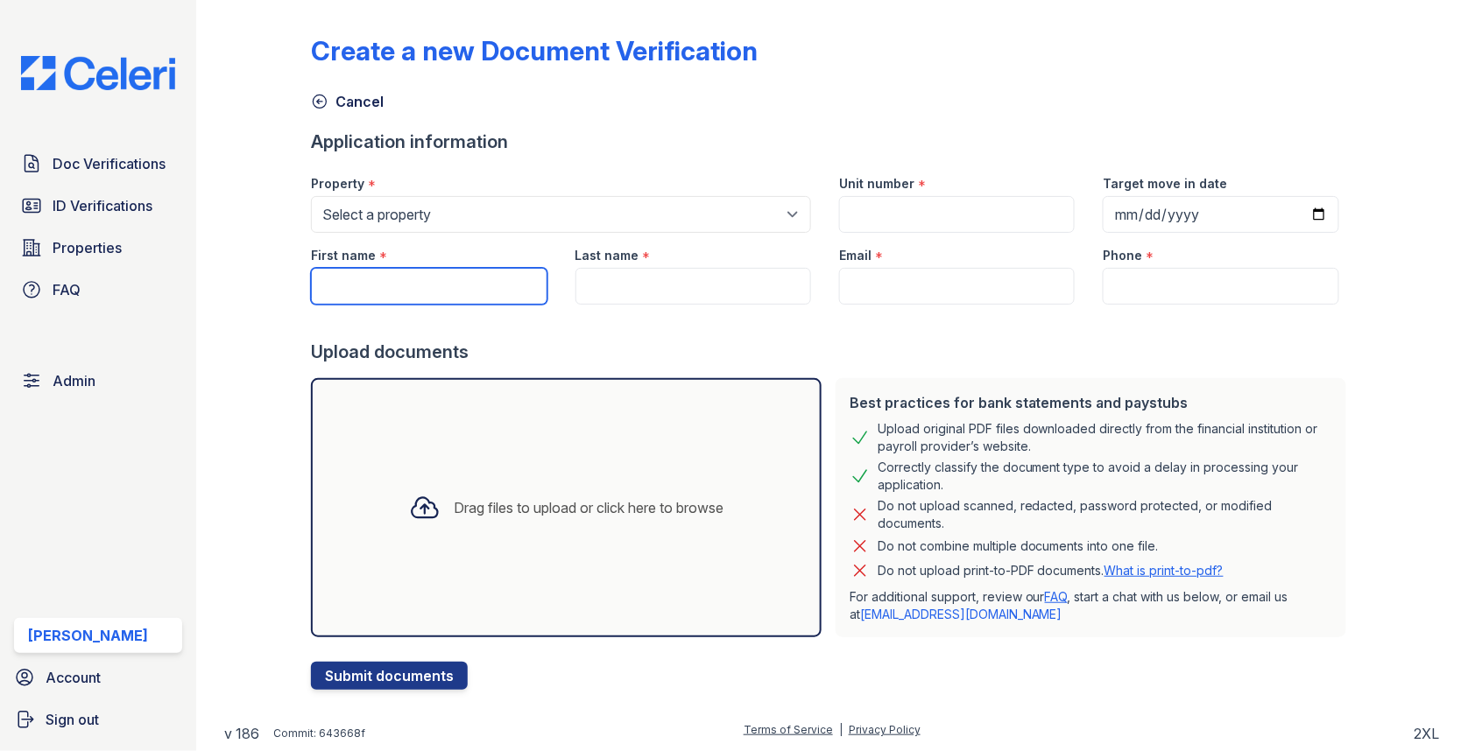
click at [440, 272] on input "First name" at bounding box center [429, 286] width 236 height 37
paste input "ANDREW JACOB CHMIELEWSKI"
click at [405, 288] on input "ANDREW JACOB CHMIELEWSKI" at bounding box center [429, 286] width 236 height 37
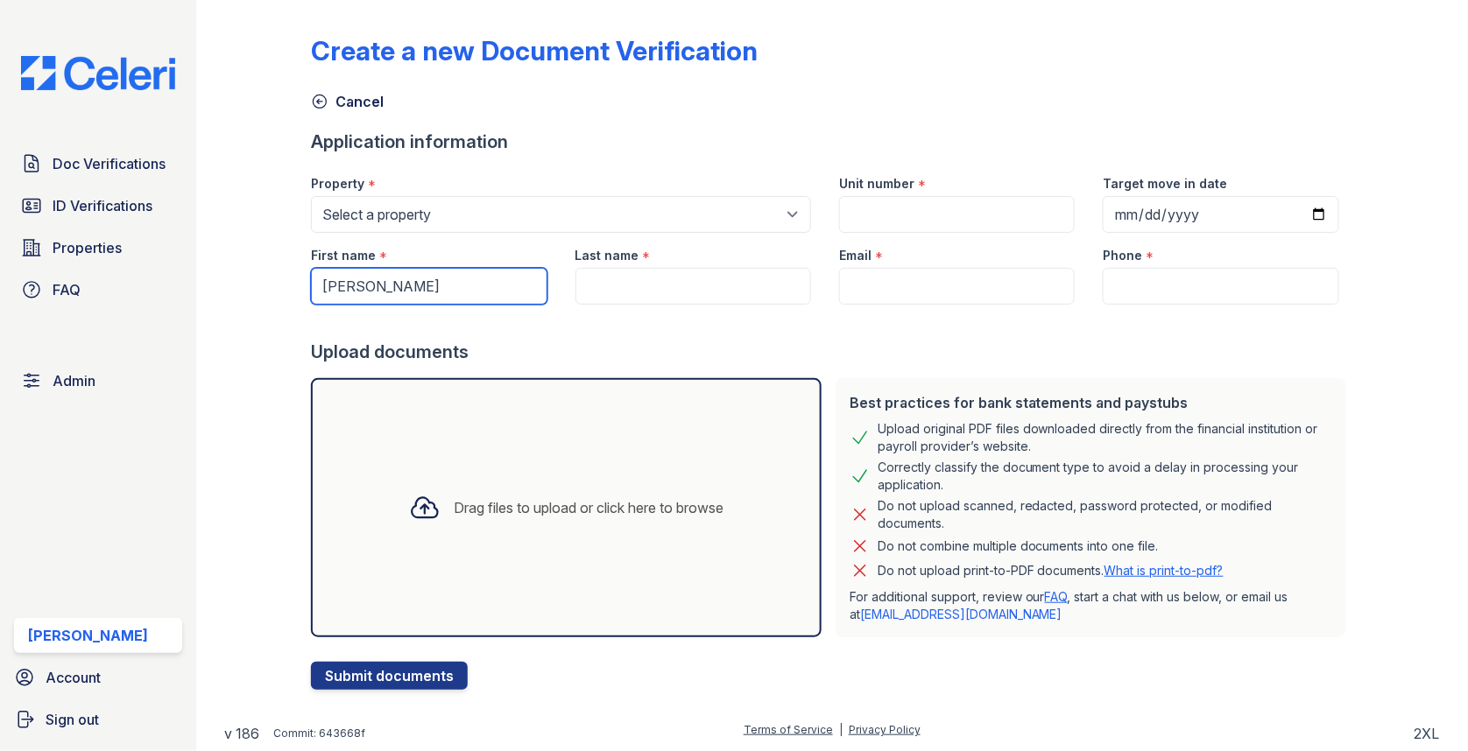
scroll to position [0, 0]
click at [411, 286] on input "[PERSON_NAME]" at bounding box center [429, 286] width 236 height 37
type input "ANDREW"
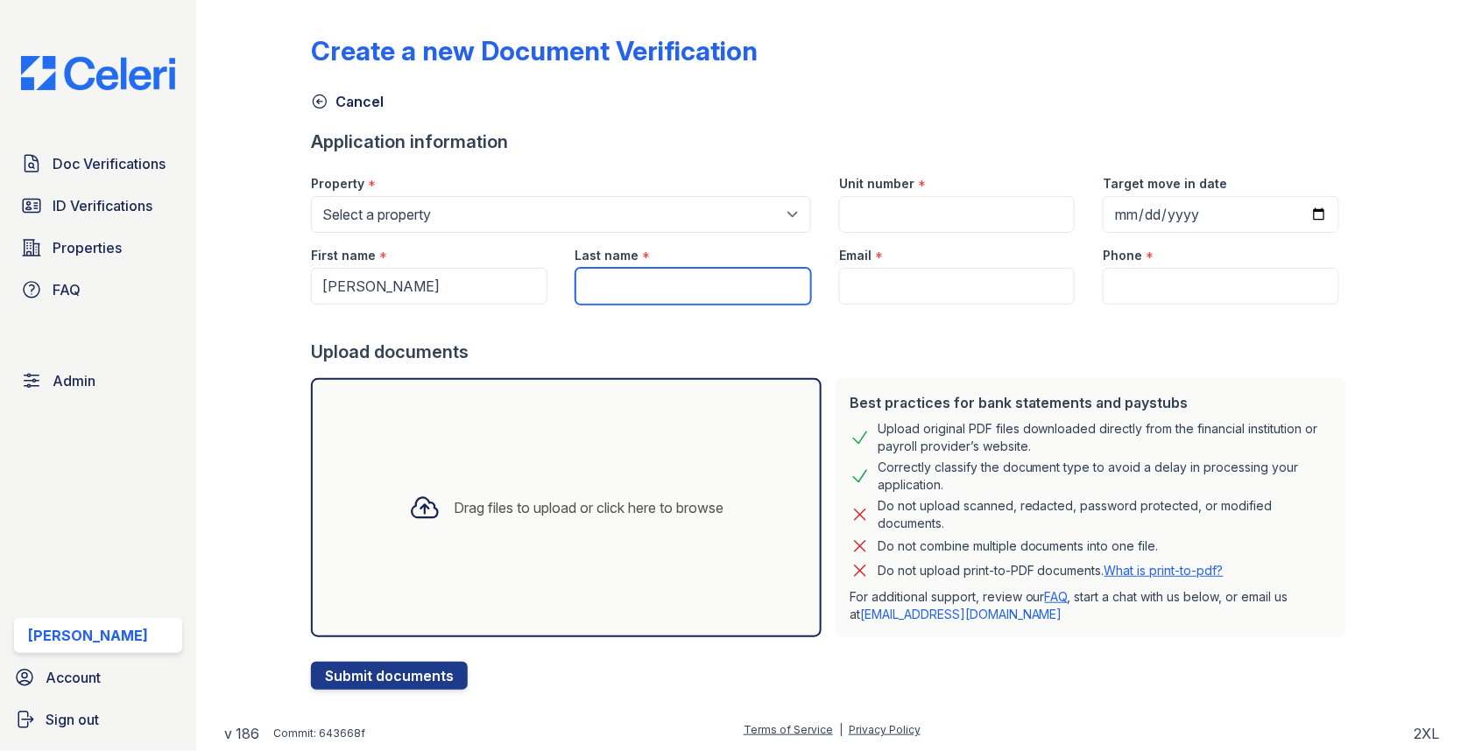
paste input "CHMIELEWSKI"
type input "CHMIELEWSKI"
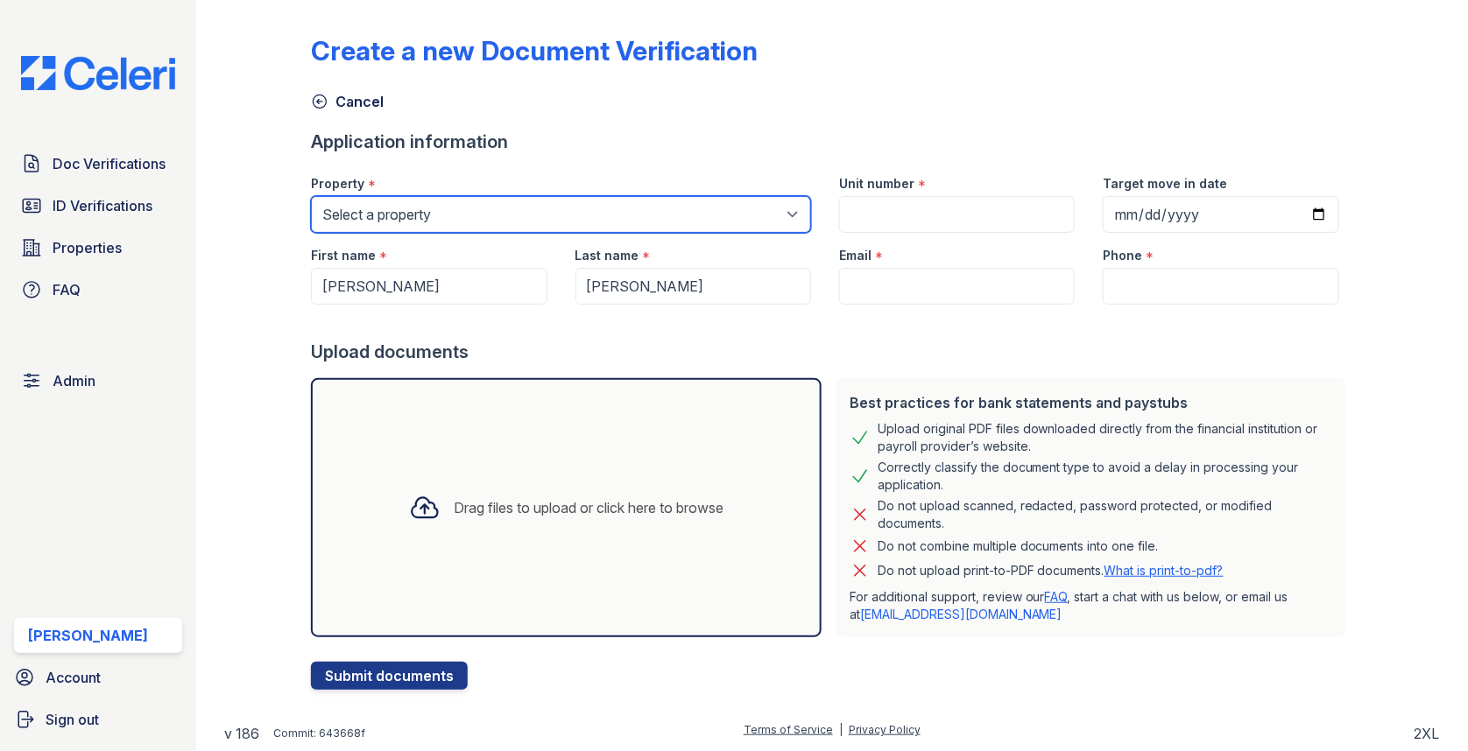
click at [446, 218] on select "Select a property 0000 Kinney Avenue 09 Cape Coral 10006 North Glowing Forge Co…" at bounding box center [561, 214] width 500 height 37
select select "4168"
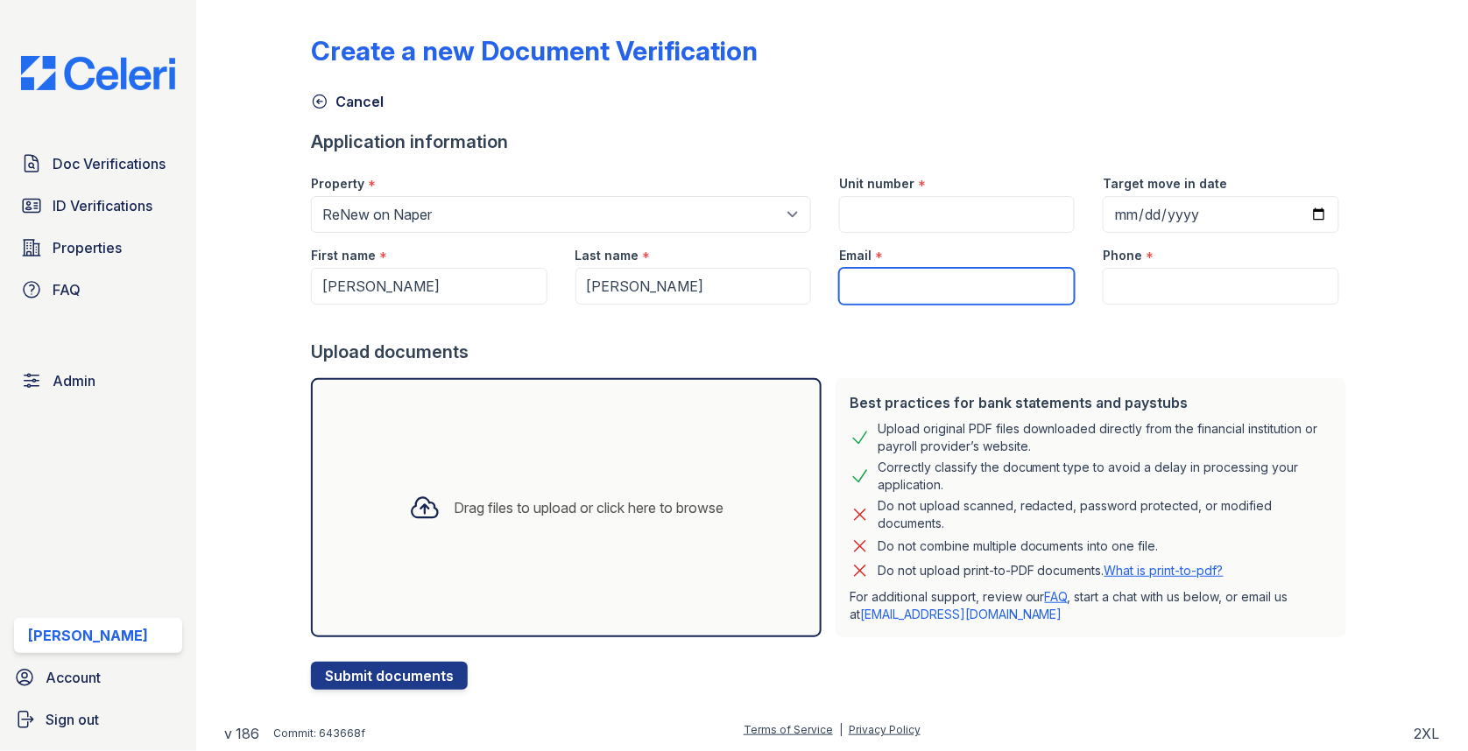
click at [914, 281] on input "Email" at bounding box center [957, 286] width 236 height 37
paste input "[EMAIL_ADDRESS][DOMAIN_NAME]"
type input "[EMAIL_ADDRESS][DOMAIN_NAME]"
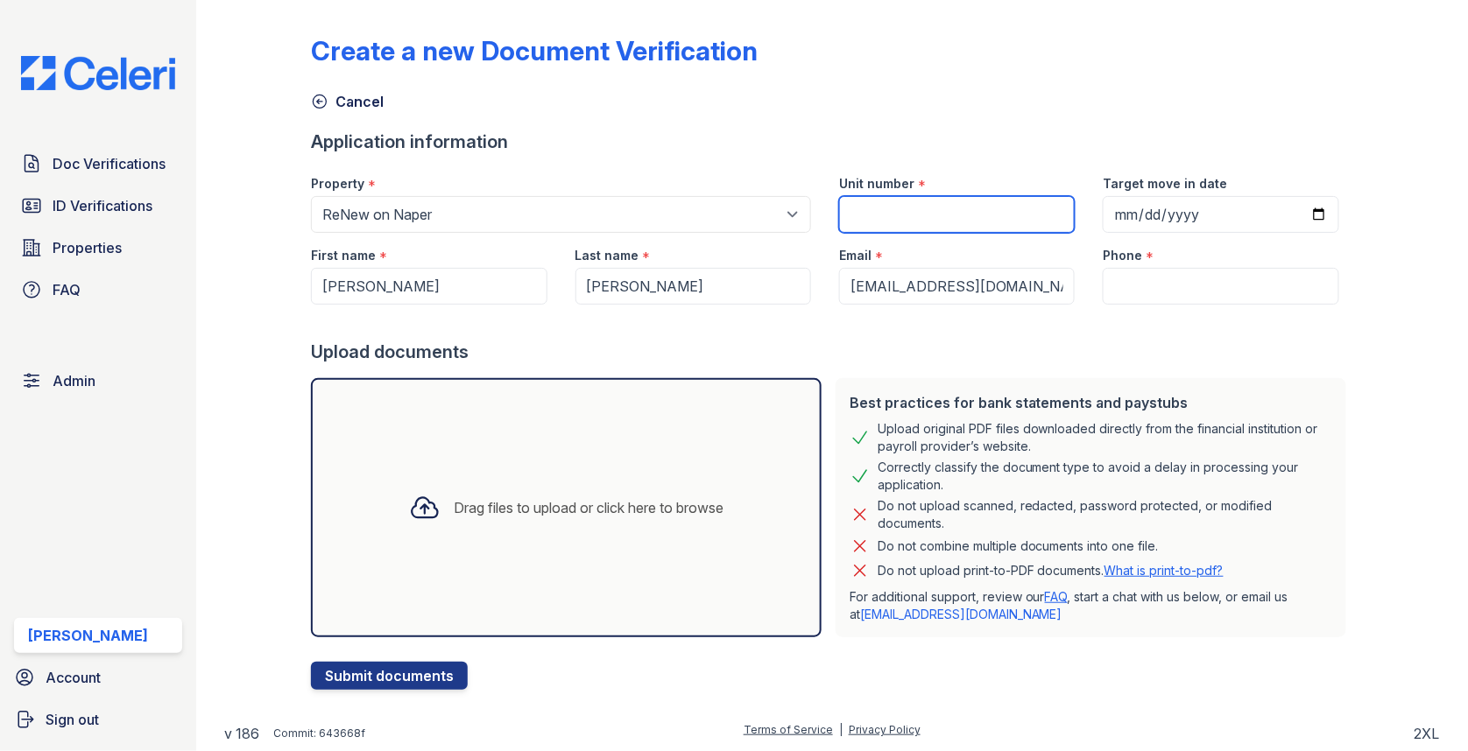
click at [909, 221] on input "Unit number" at bounding box center [957, 214] width 236 height 37
type input "1"
click at [1123, 289] on input "Phone" at bounding box center [1221, 286] width 236 height 37
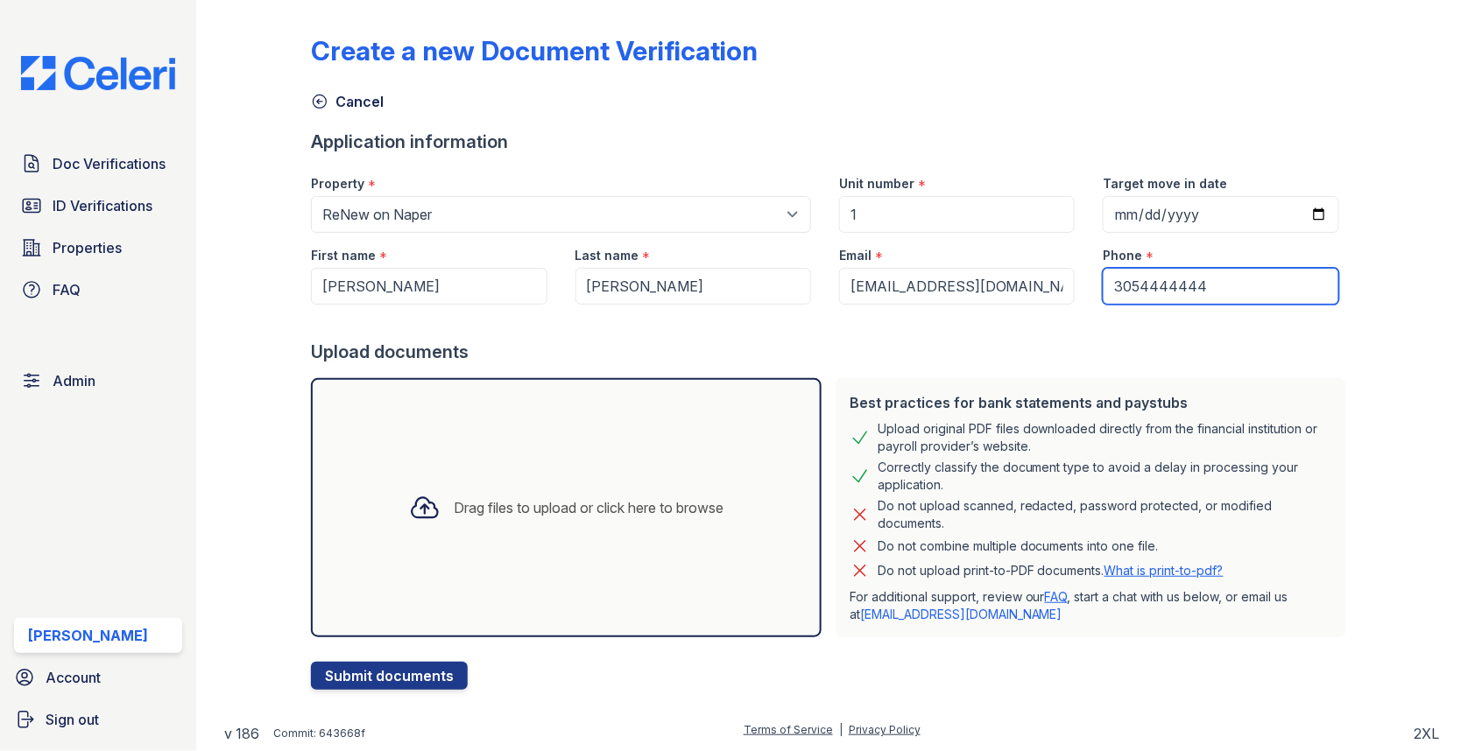
type input "3054444444"
click at [636, 501] on div "Drag files to upload or click here to browse" at bounding box center [589, 507] width 270 height 21
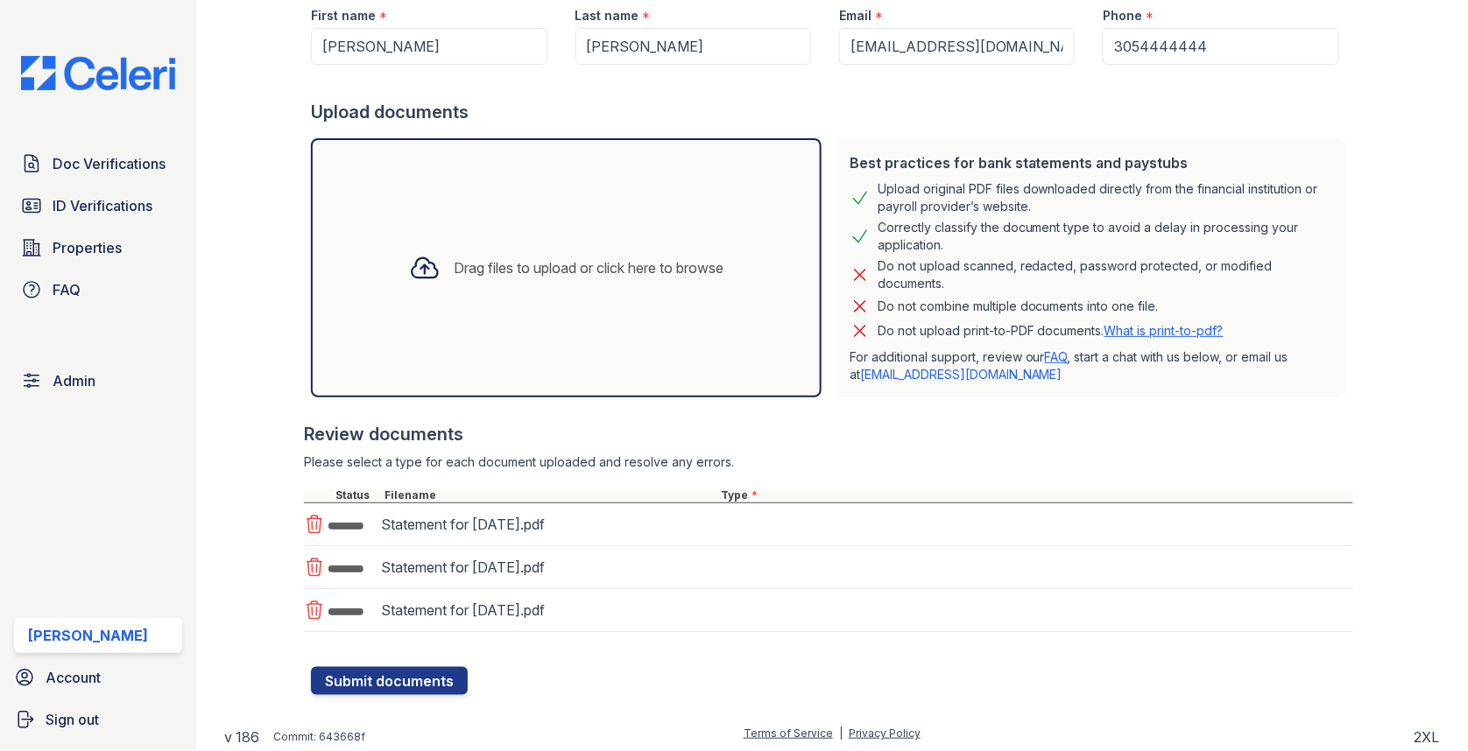
scroll to position [249, 0]
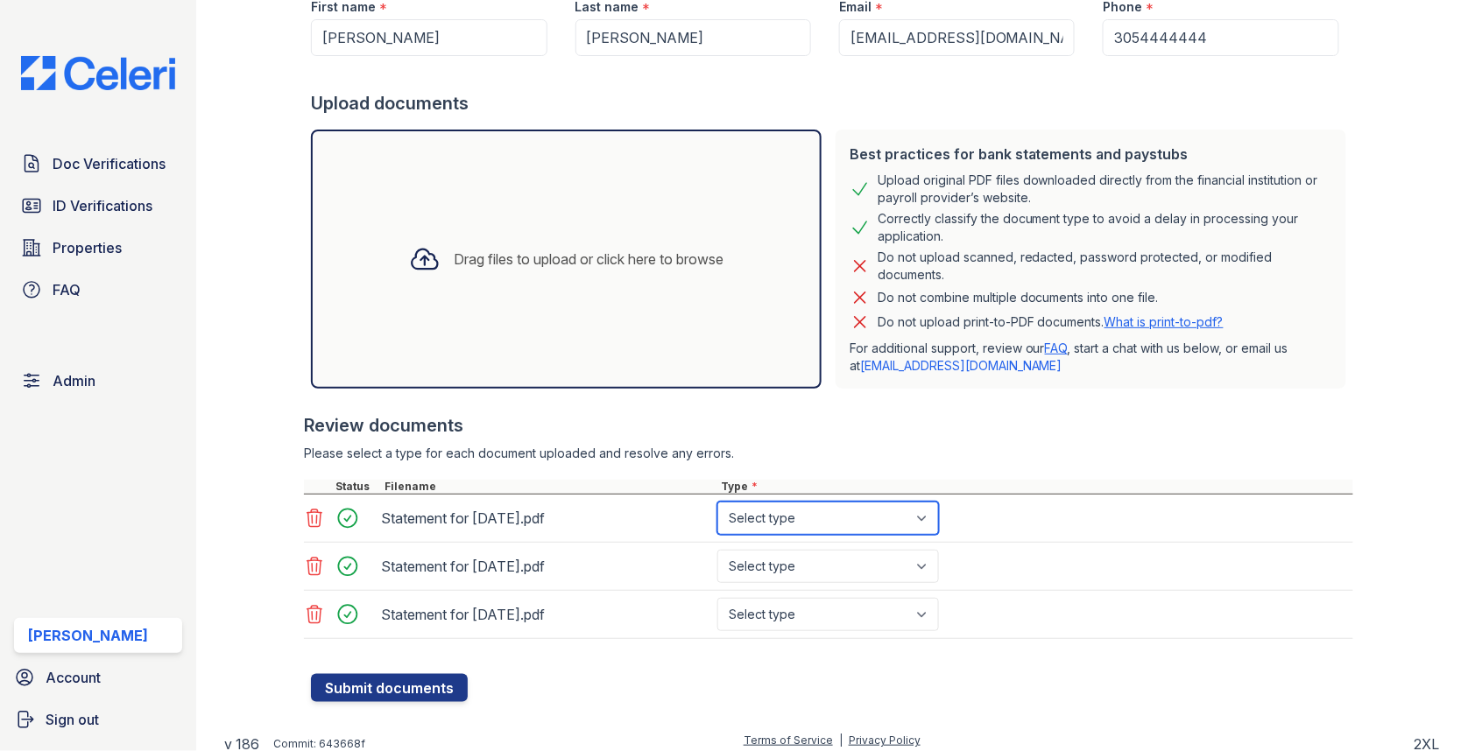
click at [760, 518] on select "Select type Paystub Bank Statement Offer Letter Tax Documents Benefit Award Let…" at bounding box center [828, 518] width 222 height 33
select select "paystub"
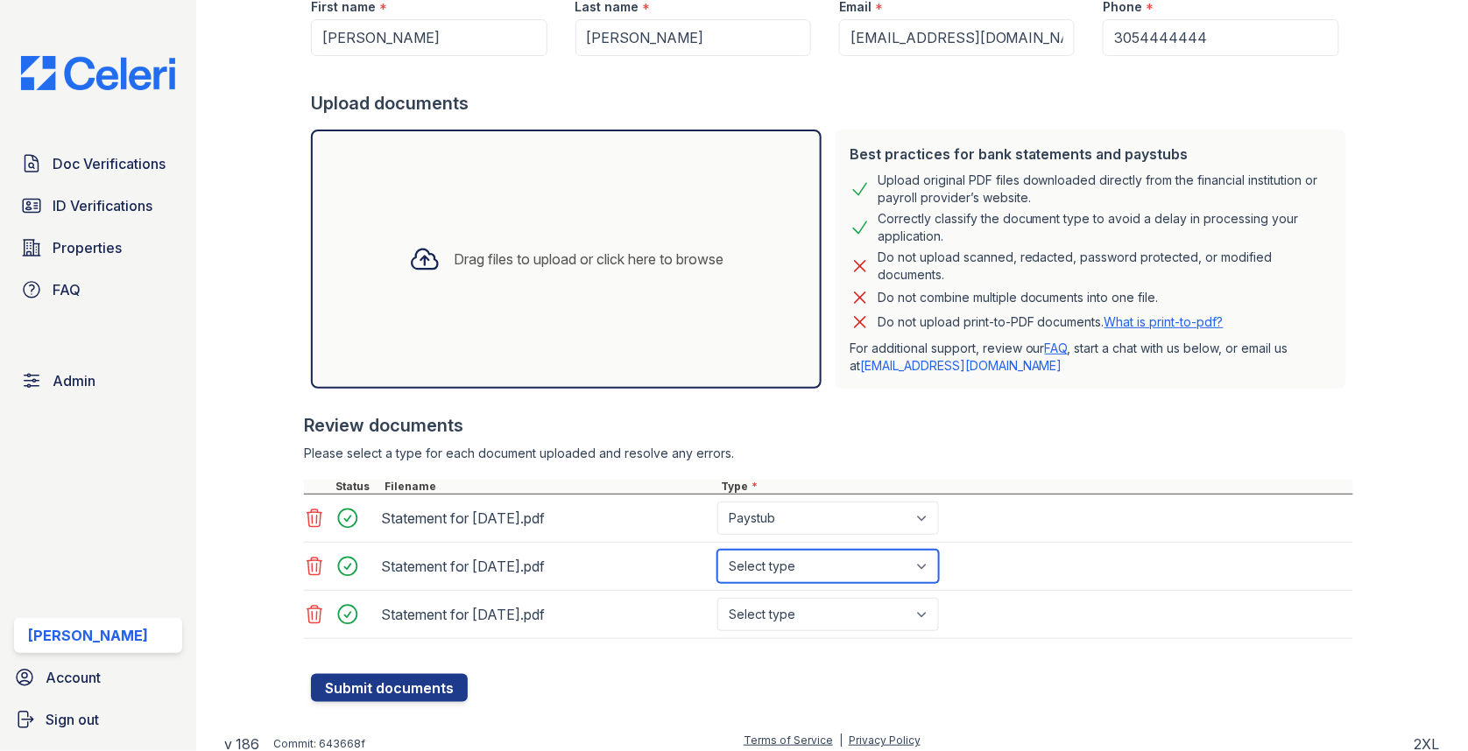
click at [764, 568] on select "Select type Paystub Bank Statement Offer Letter Tax Documents Benefit Award Let…" at bounding box center [828, 566] width 222 height 33
select select "paystub"
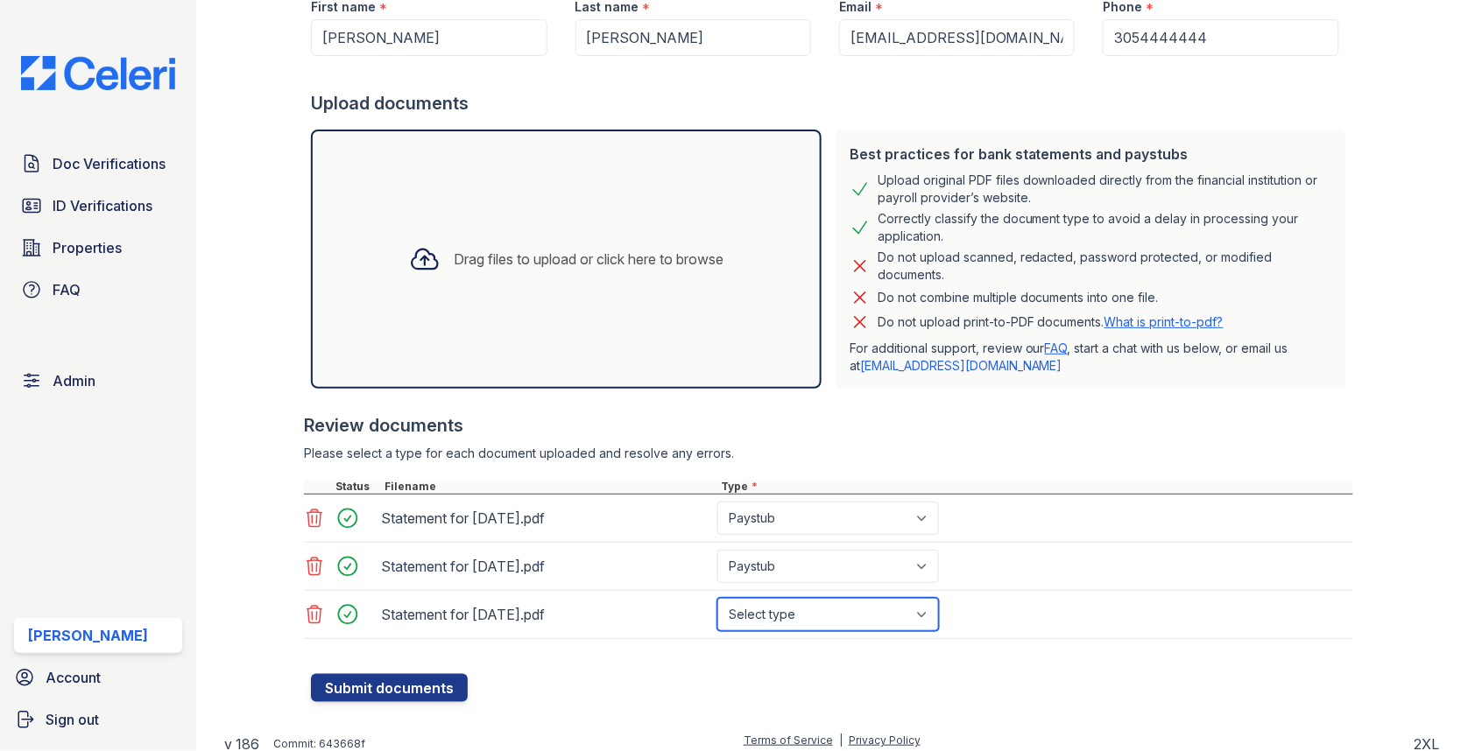
click at [766, 601] on select "Select type Paystub Bank Statement Offer Letter Tax Documents Benefit Award Let…" at bounding box center [828, 614] width 222 height 33
select select "paystub"
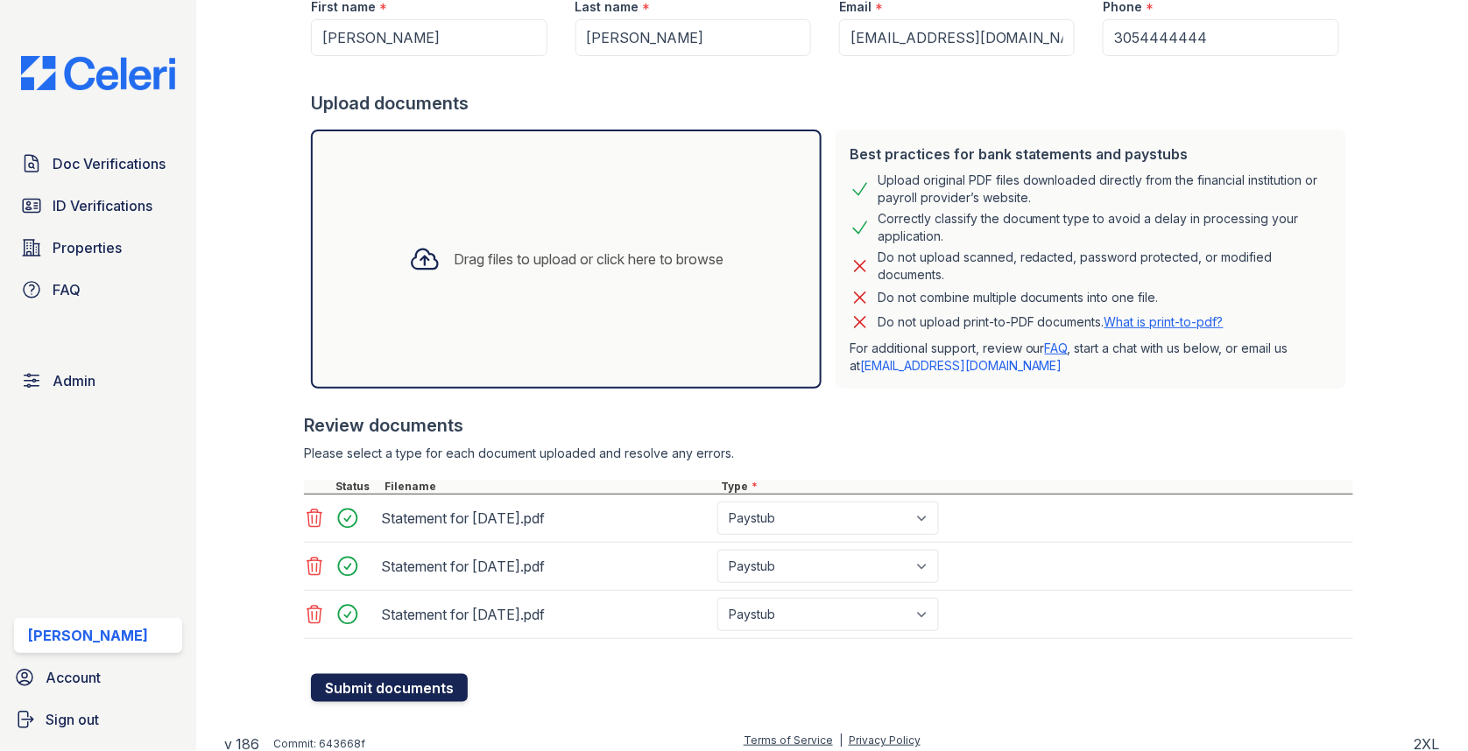
click at [386, 679] on button "Submit documents" at bounding box center [389, 688] width 157 height 28
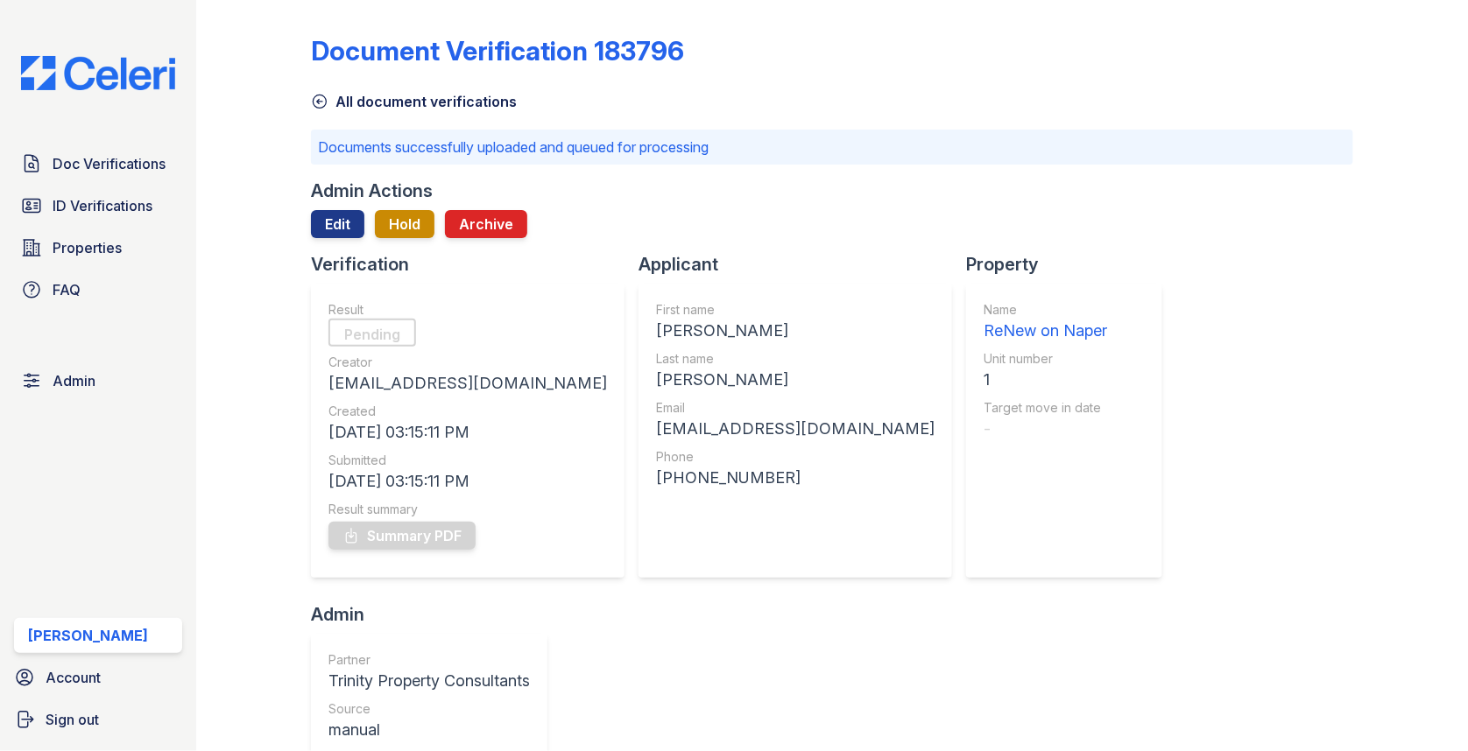
click at [122, 170] on span "Doc Verifications" at bounding box center [109, 163] width 113 height 21
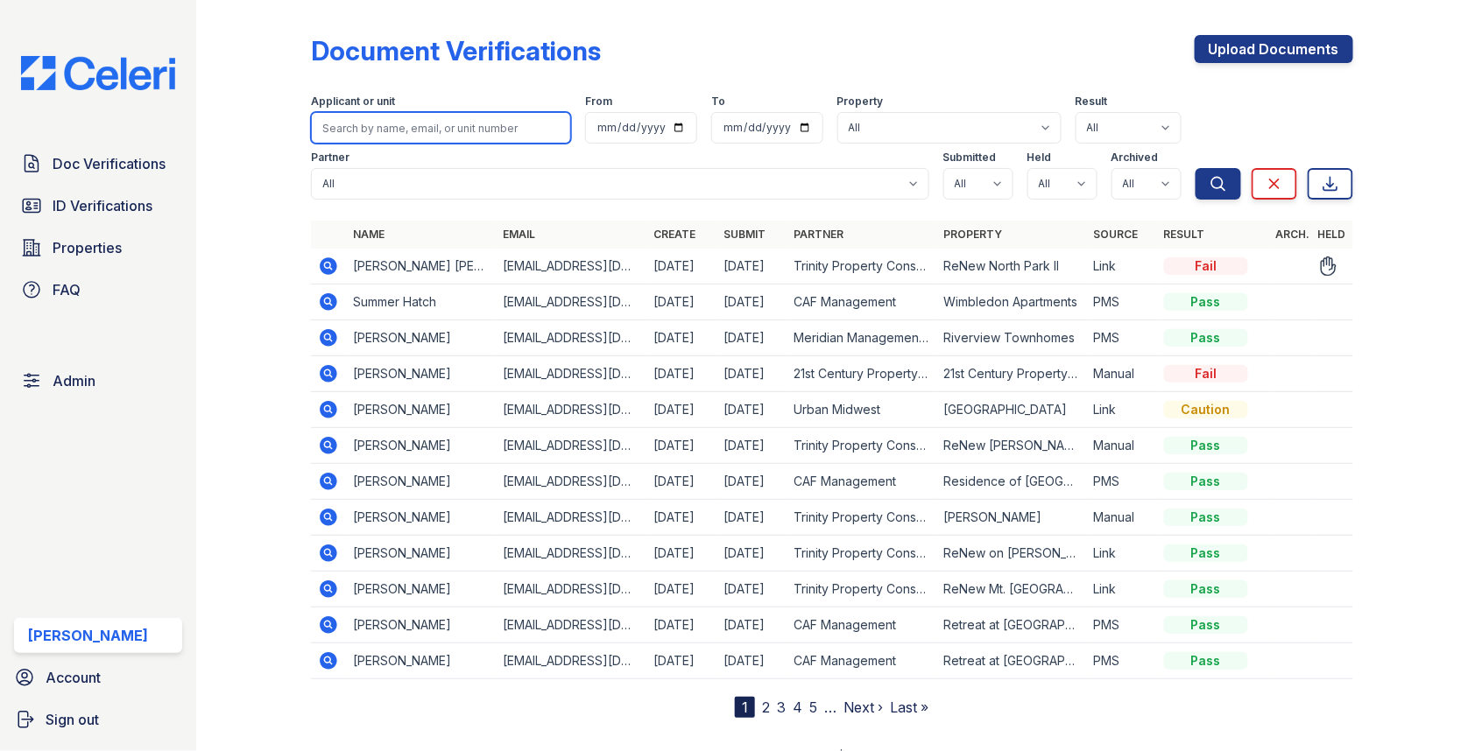
click at [426, 115] on input "search" at bounding box center [441, 128] width 260 height 32
paste input "Tylicia"
type input "Tylicia"
click at [1195, 168] on button "Search" at bounding box center [1218, 184] width 46 height 32
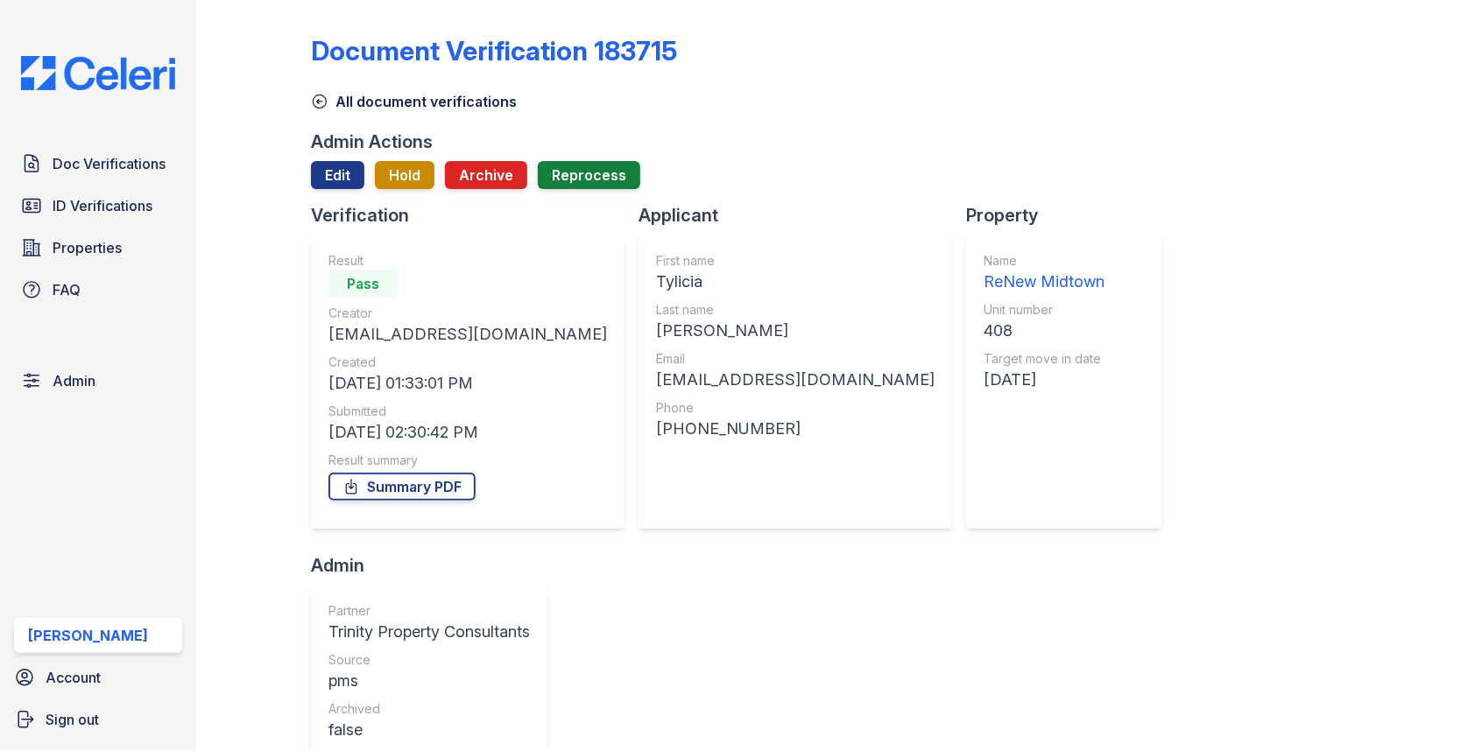
click at [983, 280] on div "ReNew Midtown" at bounding box center [1043, 282] width 121 height 25
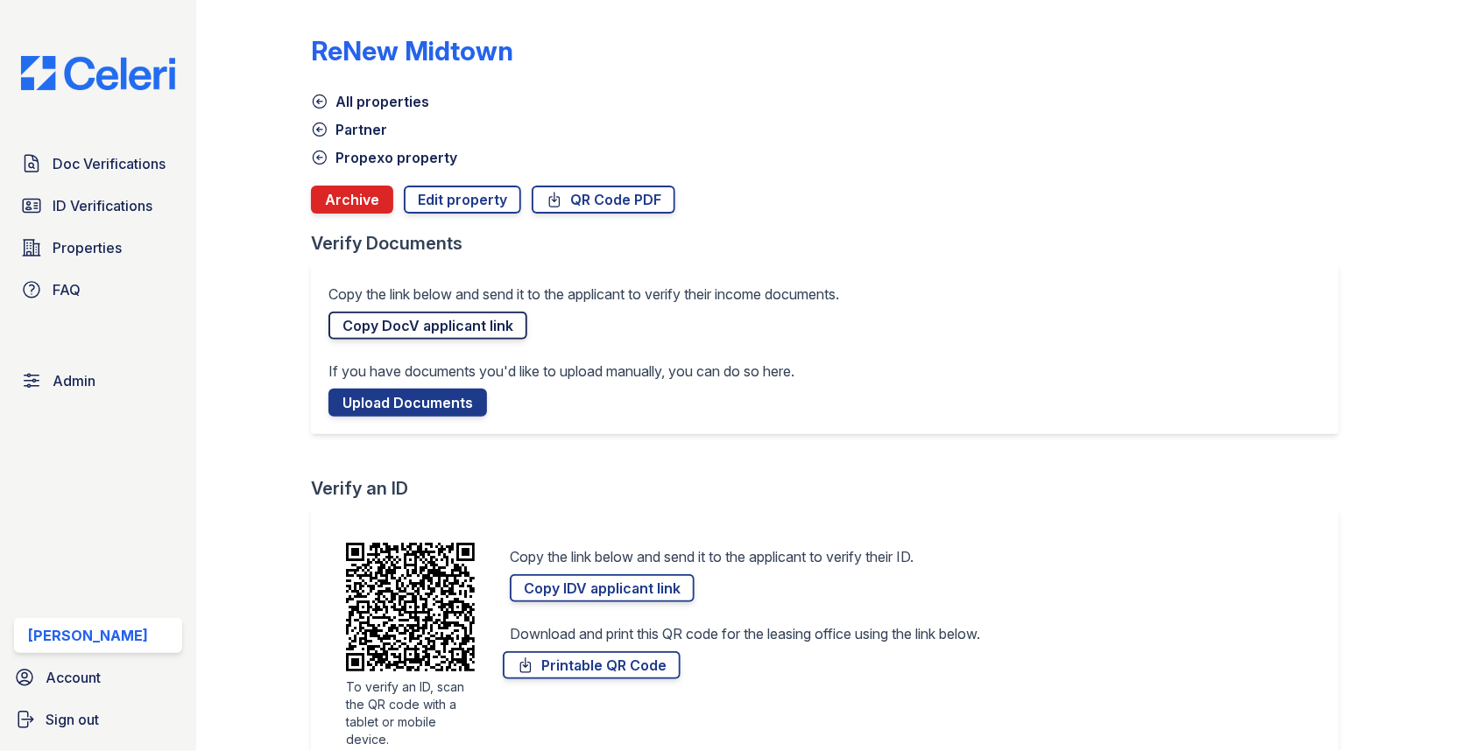
click at [449, 328] on link "Copy DocV applicant link" at bounding box center [427, 326] width 199 height 28
click at [141, 160] on span "Doc Verifications" at bounding box center [109, 163] width 113 height 21
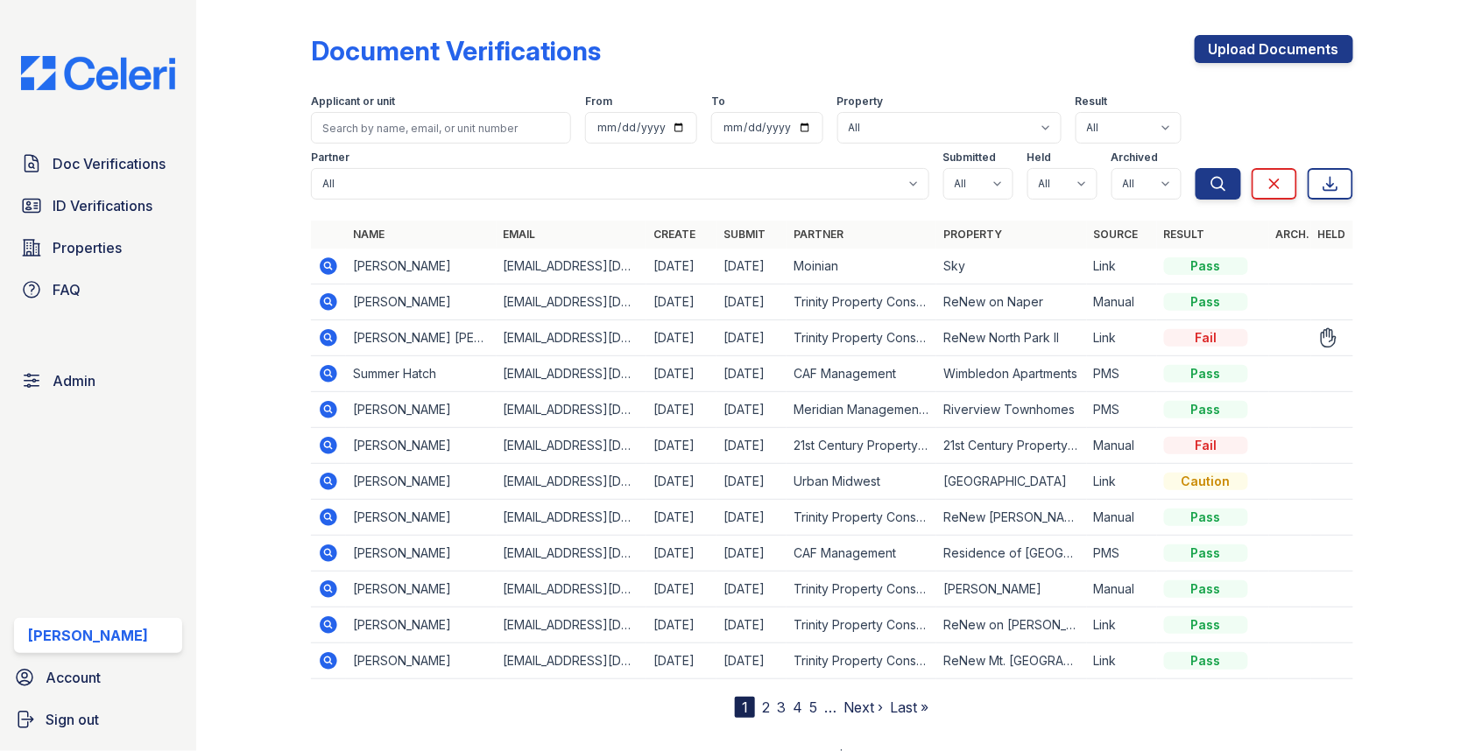
click at [333, 338] on icon at bounding box center [329, 338] width 18 height 18
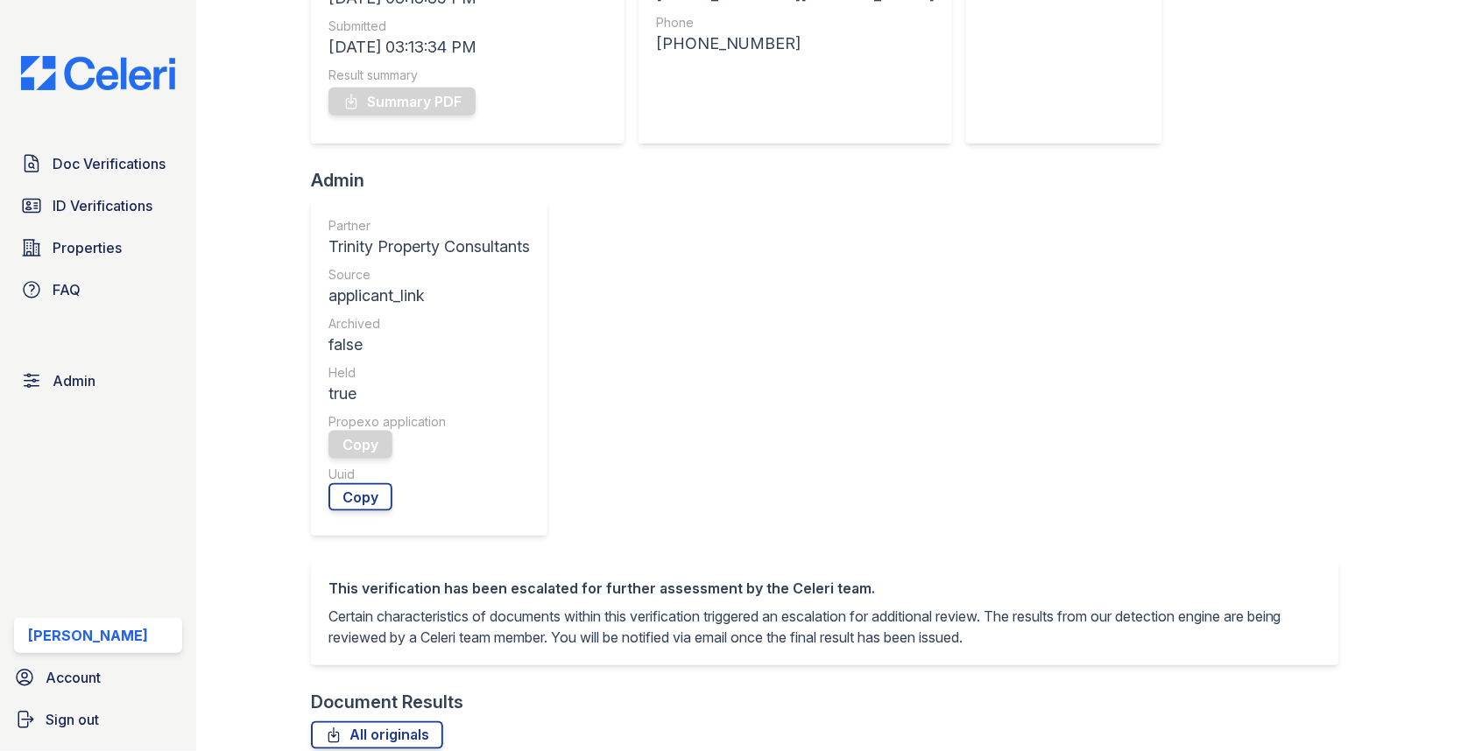
scroll to position [652, 0]
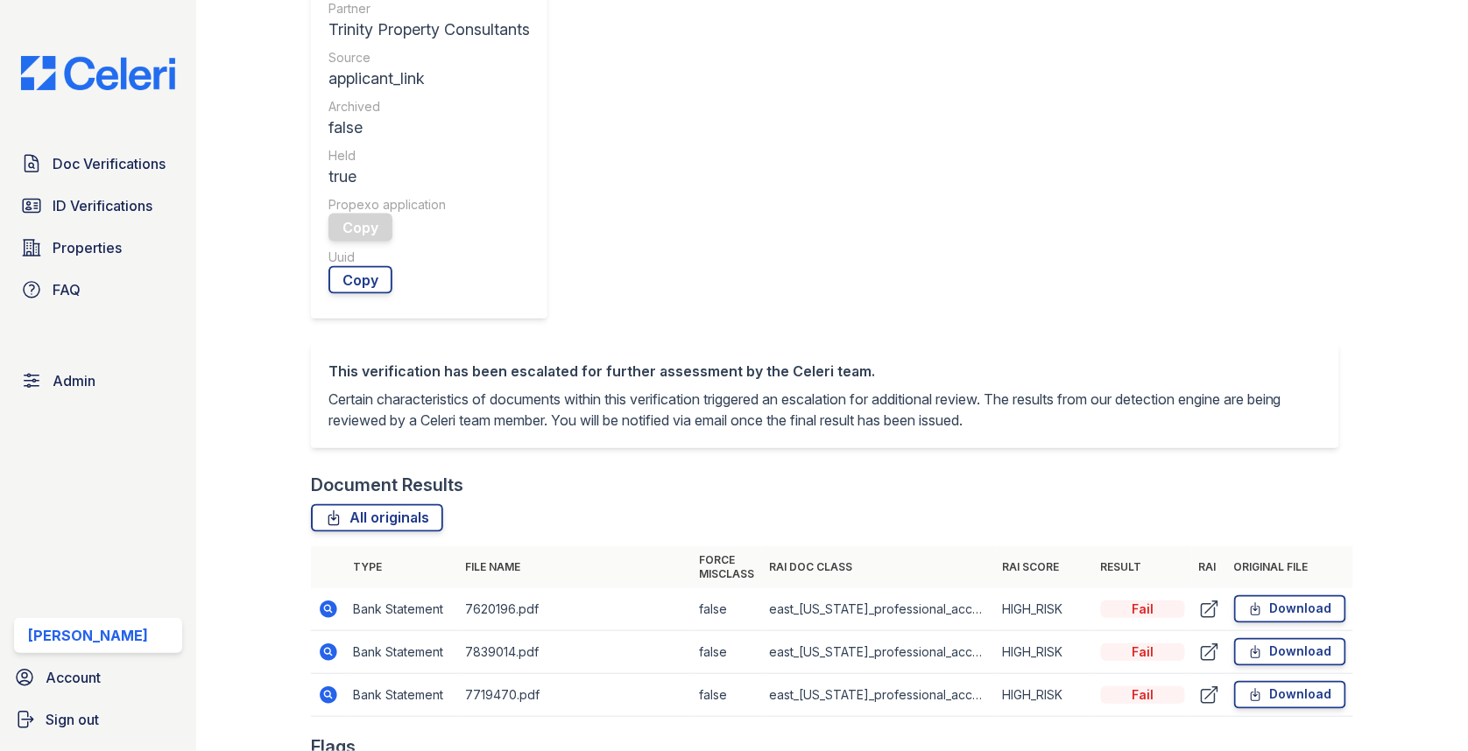
click at [324, 599] on icon at bounding box center [328, 609] width 21 height 21
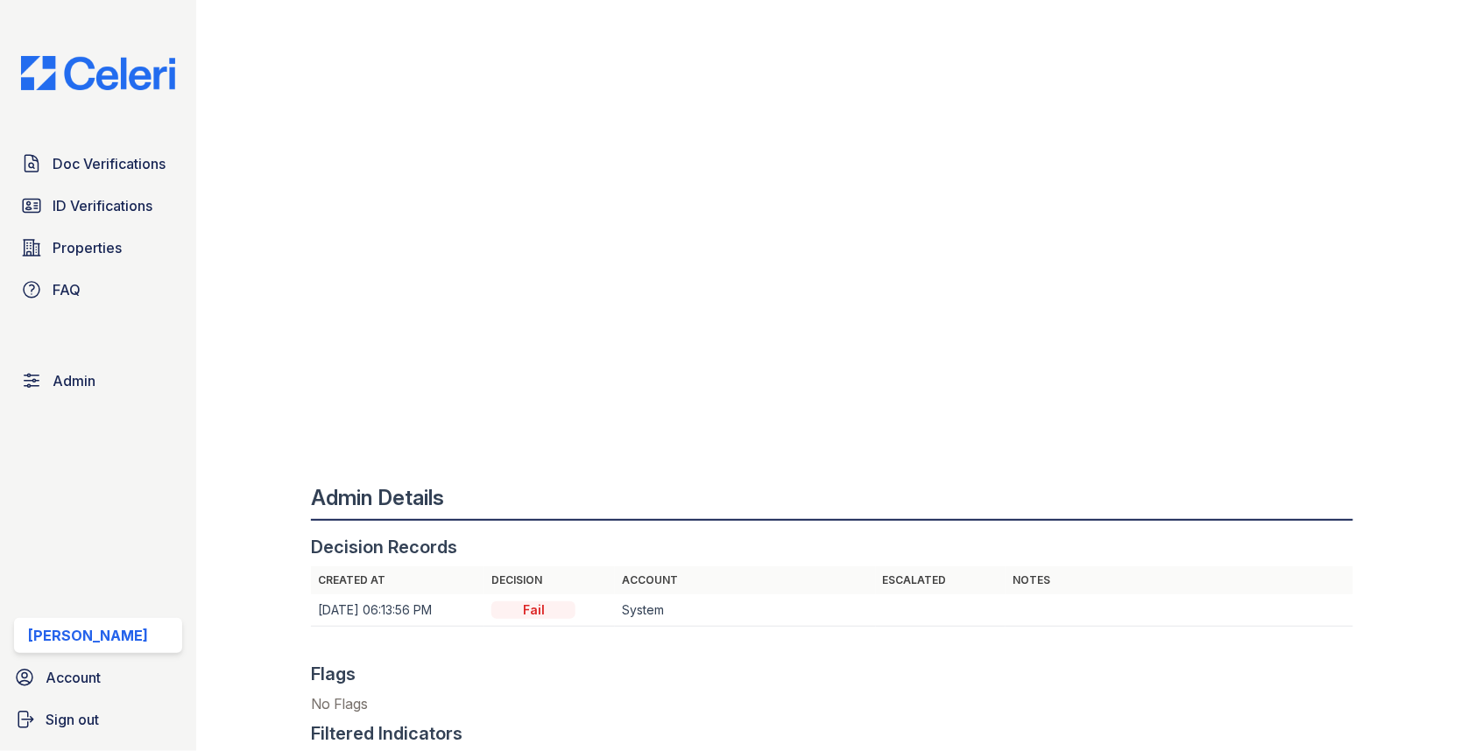
scroll to position [2058, 0]
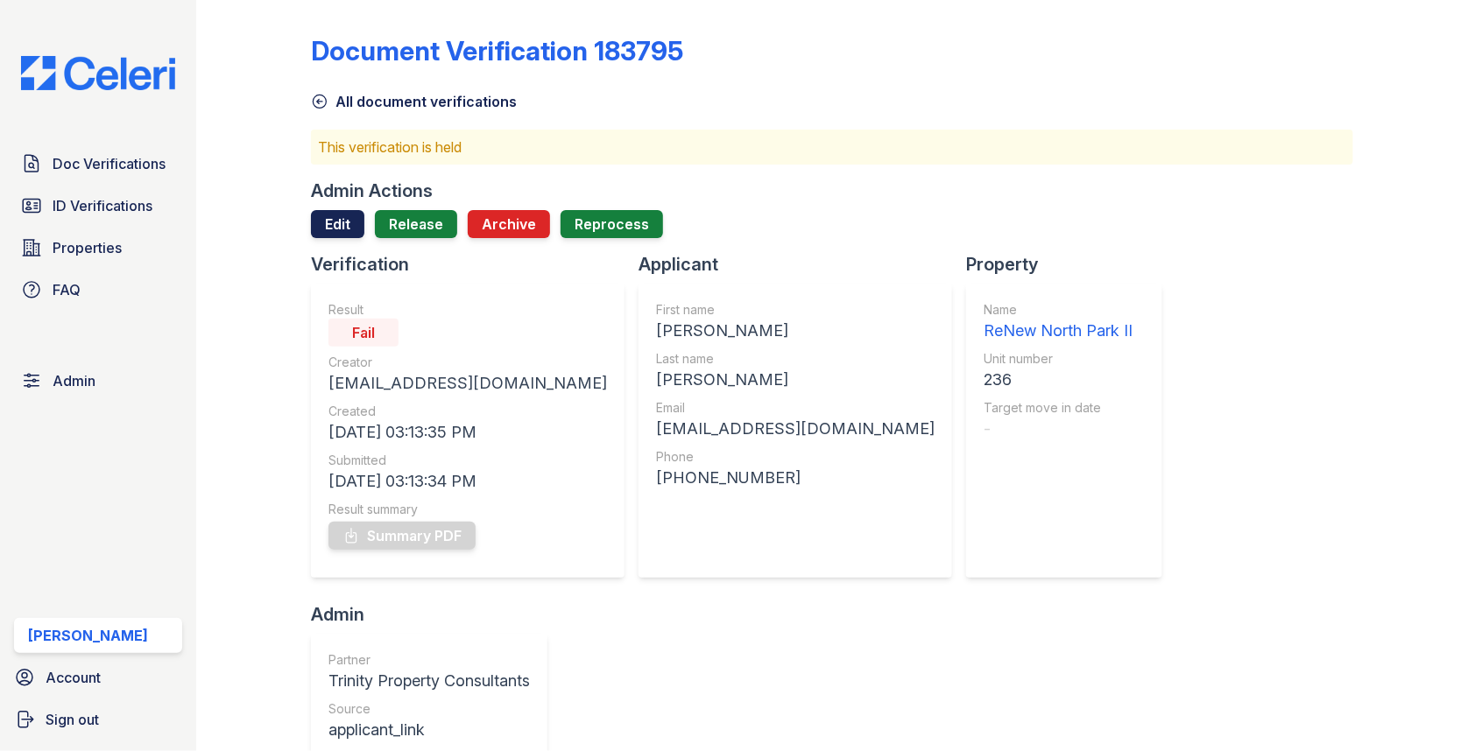
click at [340, 229] on link "Edit" at bounding box center [337, 224] width 53 height 28
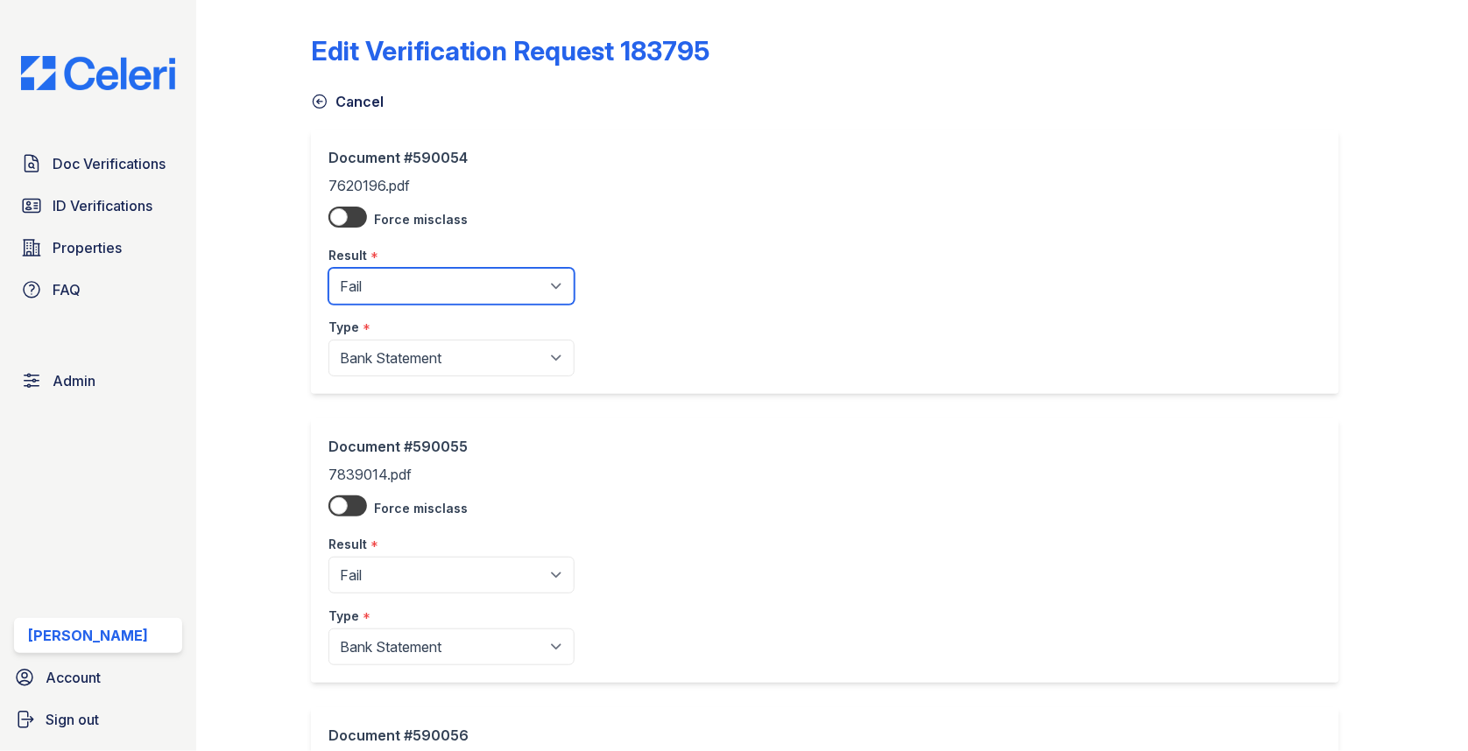
click at [385, 297] on select "Pending Sent Started Processing Pass Fail Caution Error N/A" at bounding box center [451, 286] width 246 height 37
click at [378, 297] on select "Pending Sent Started Processing Pass Fail Caution Error N/A" at bounding box center [451, 286] width 246 height 37
select select "pass"
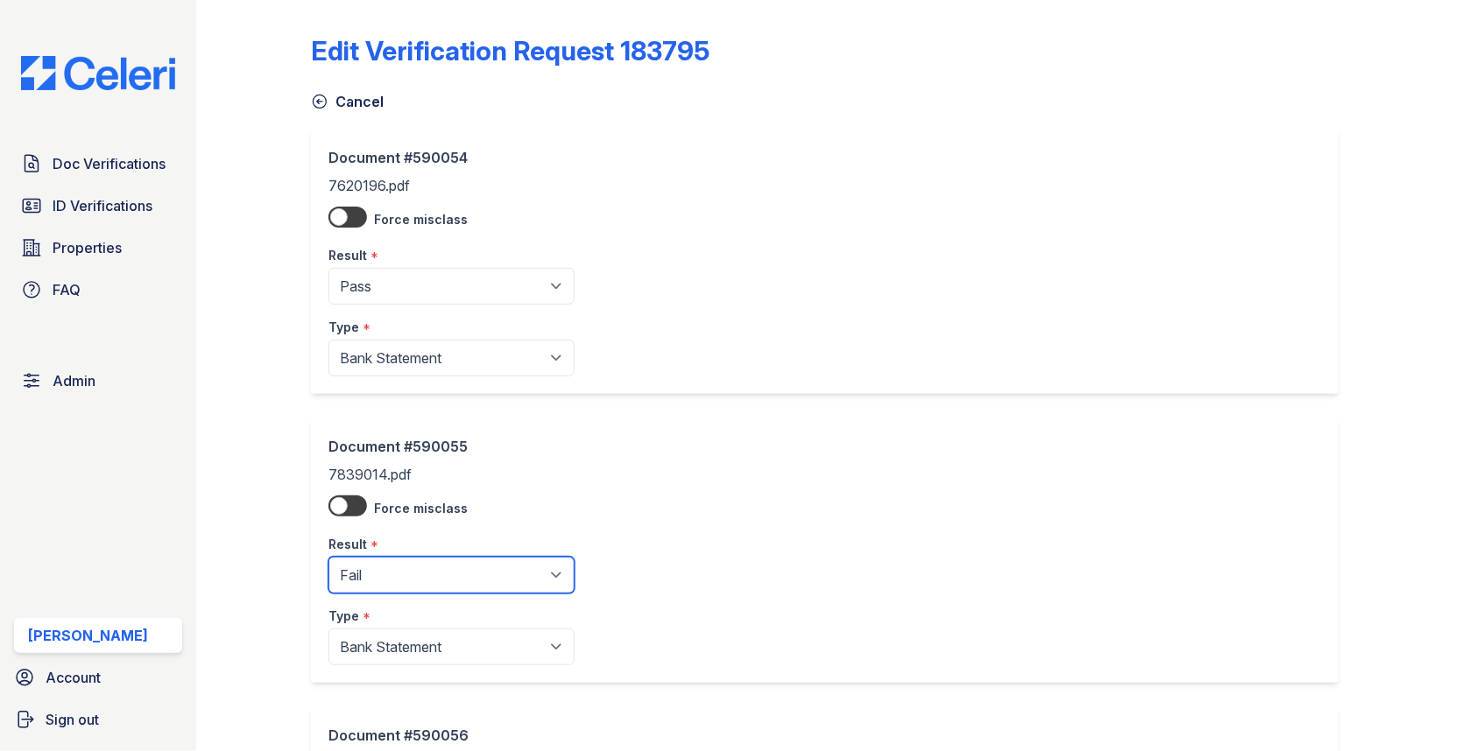
click at [383, 560] on select "Pending Sent Started Processing Pass Fail Caution Error N/A" at bounding box center [451, 575] width 246 height 37
select select "pass"
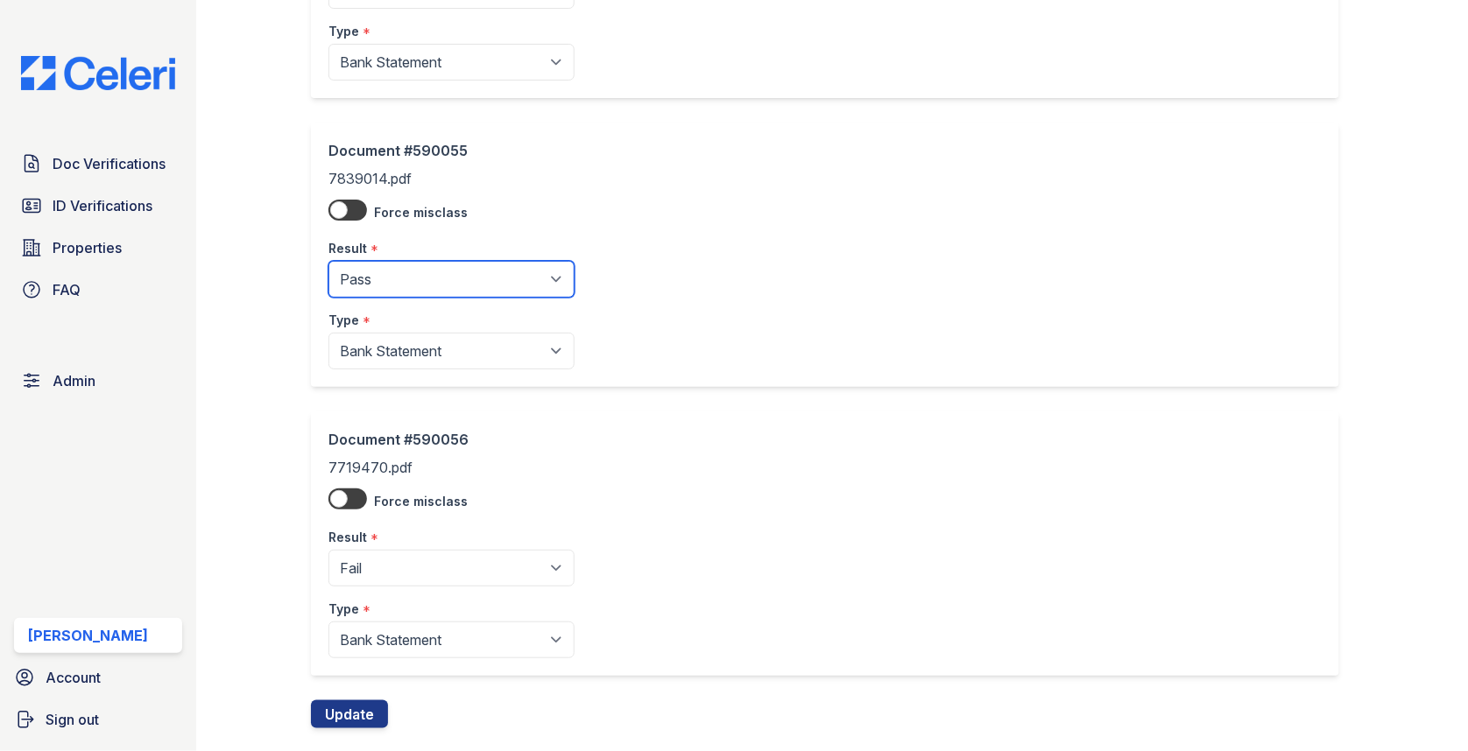
scroll to position [328, 0]
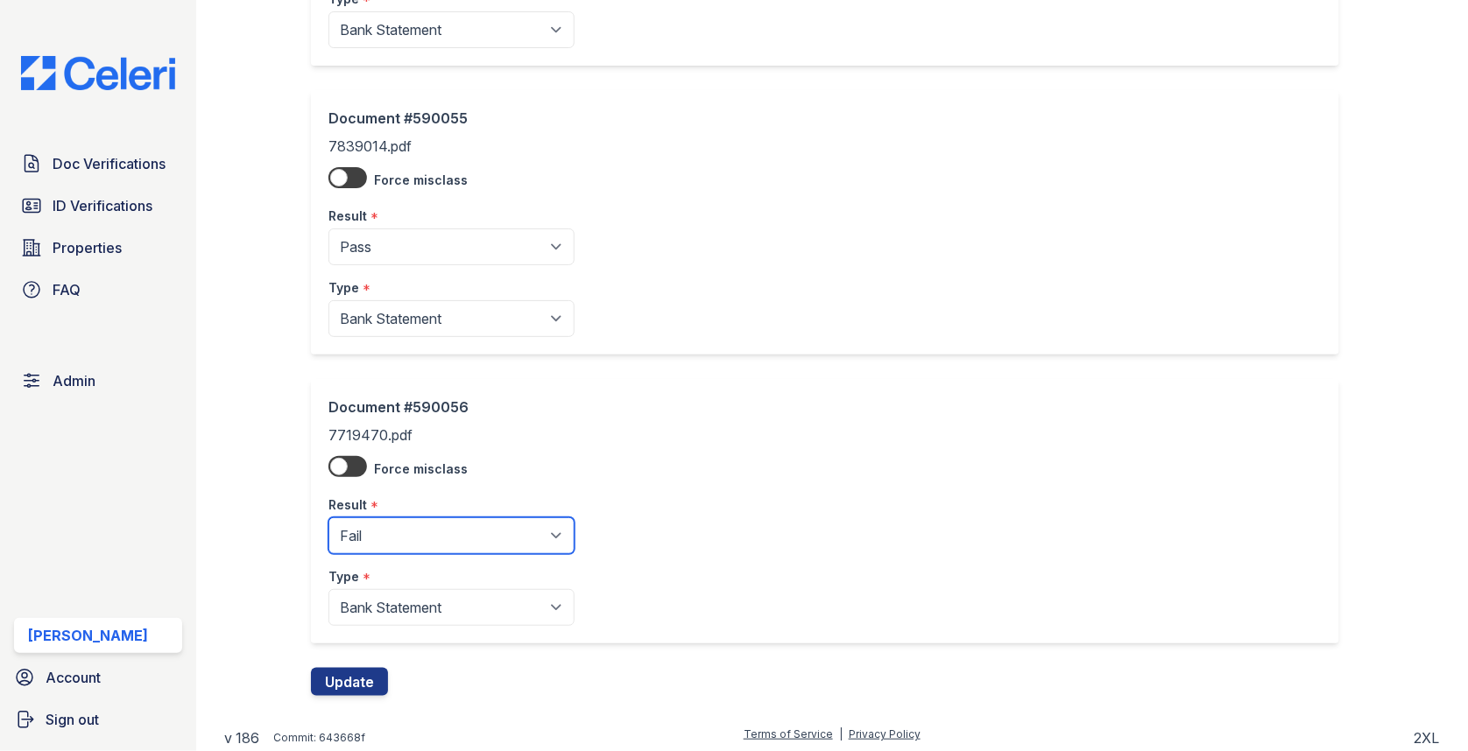
click at [419, 522] on select "Pending Sent Started Processing Pass Fail Caution Error N/A" at bounding box center [451, 536] width 246 height 37
select select "pass"
click at [349, 672] on button "Update" at bounding box center [349, 682] width 77 height 28
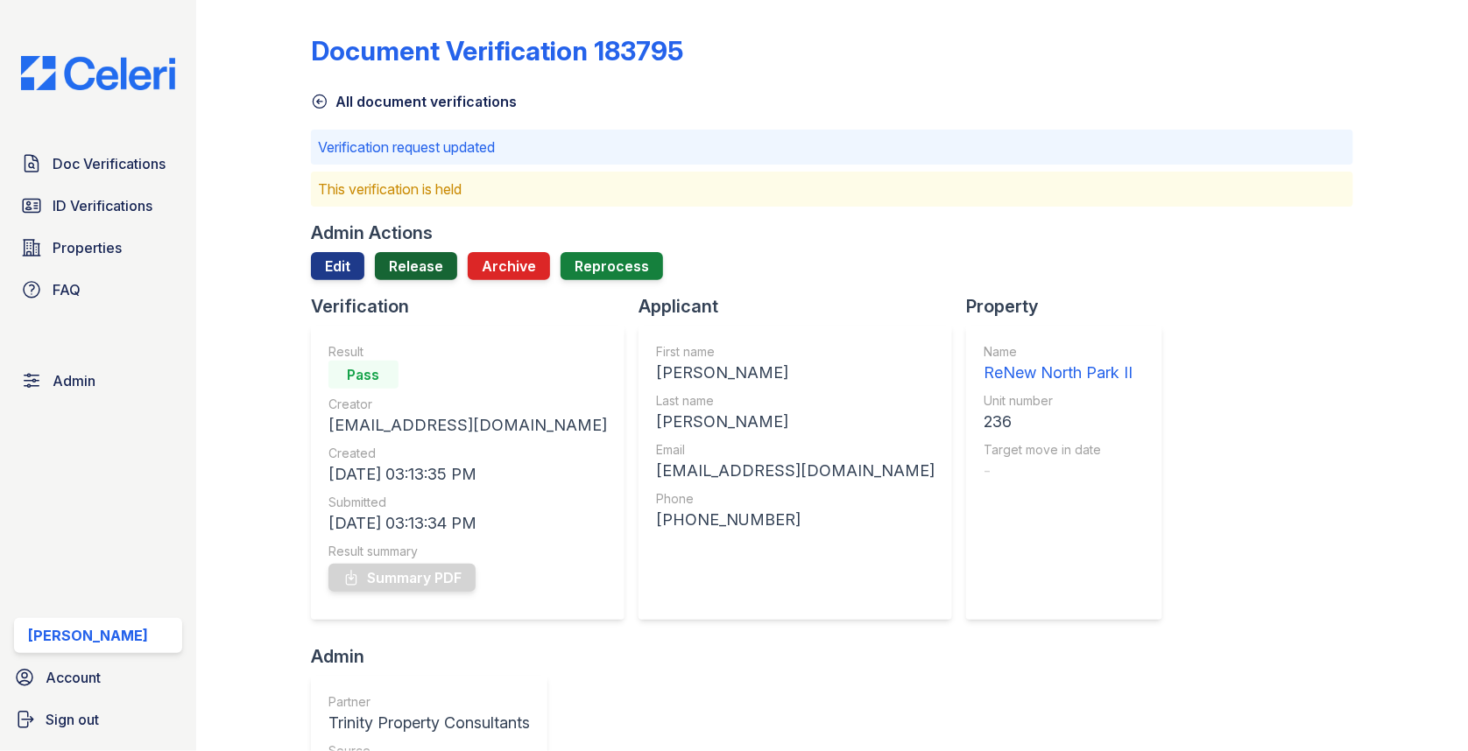
click at [419, 274] on link "Release" at bounding box center [416, 266] width 82 height 28
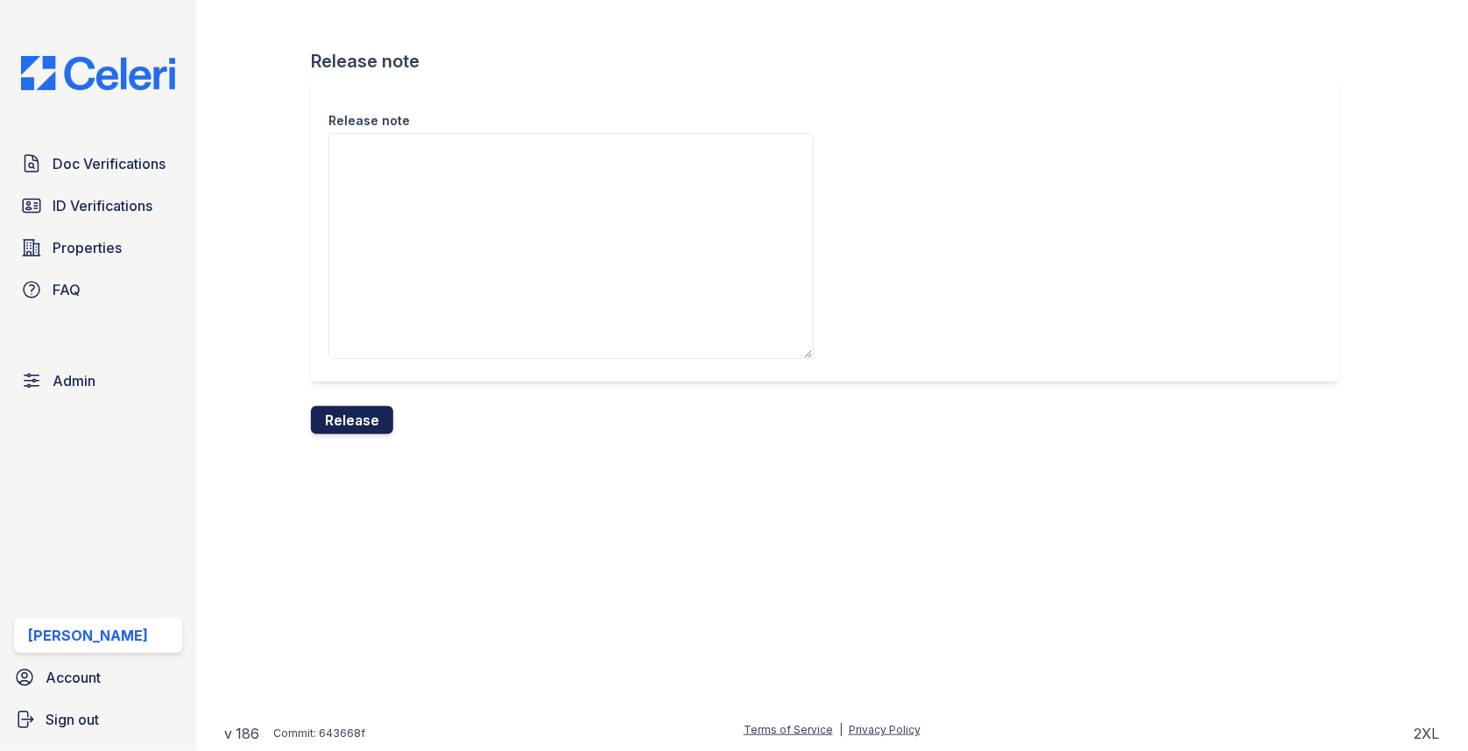
click at [373, 425] on button "Release" at bounding box center [352, 420] width 82 height 28
